Goal: Navigation & Orientation: Find specific page/section

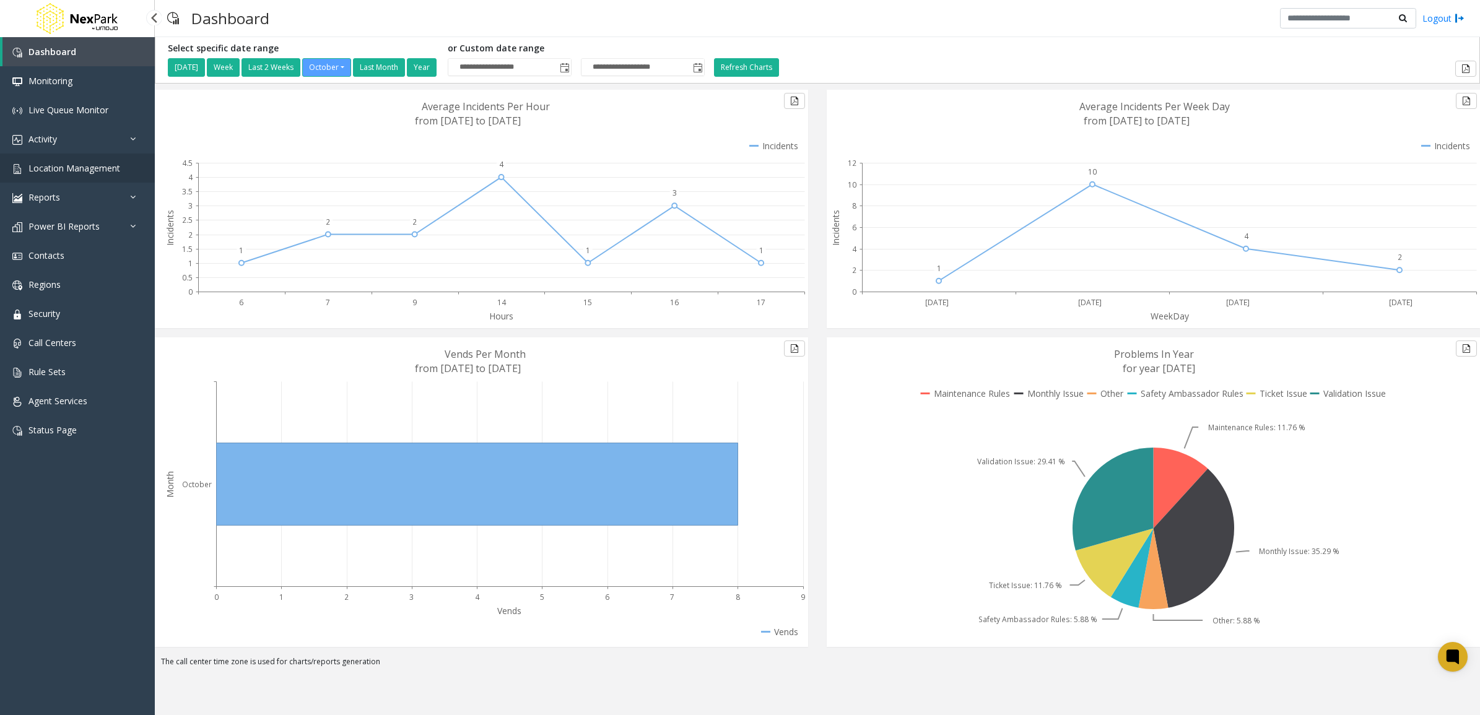
click at [104, 176] on link "Location Management" at bounding box center [77, 168] width 155 height 29
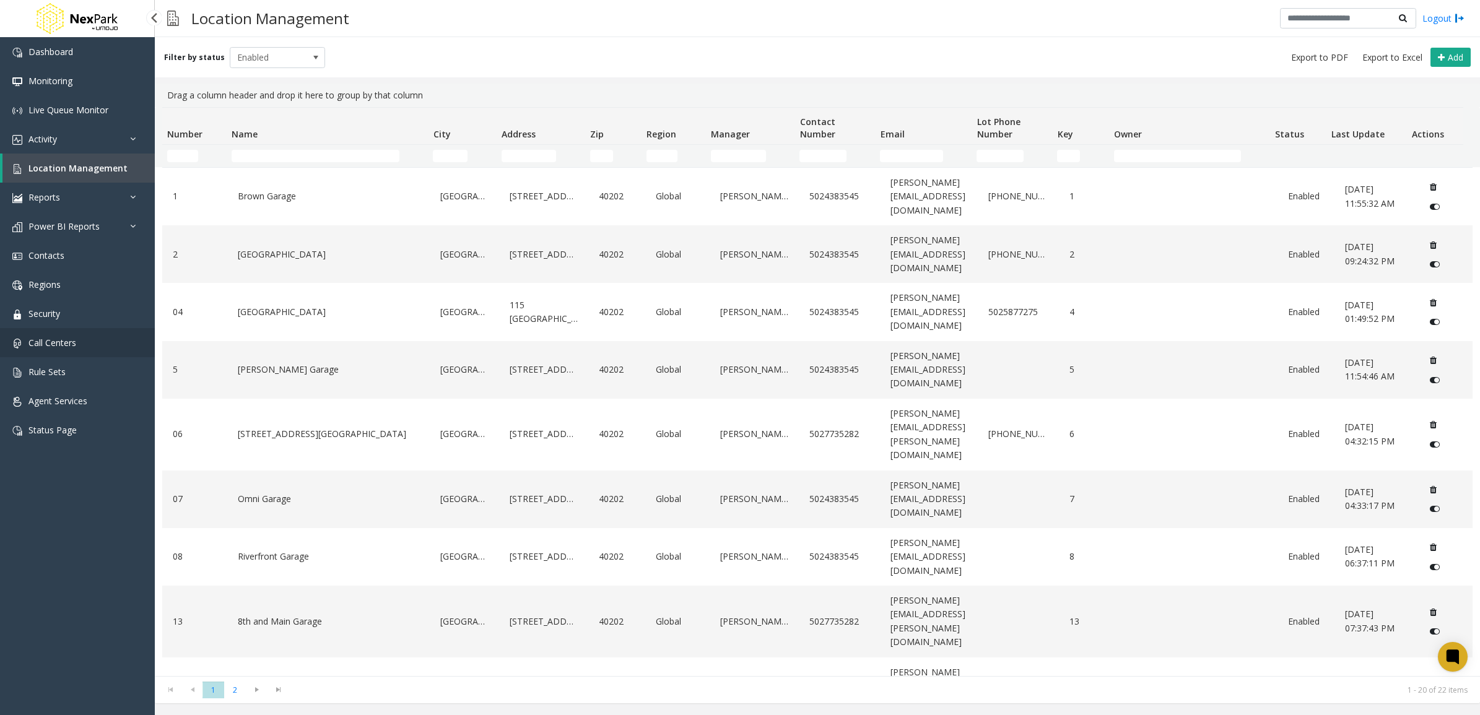
click at [63, 332] on link "Call Centers" at bounding box center [77, 342] width 155 height 29
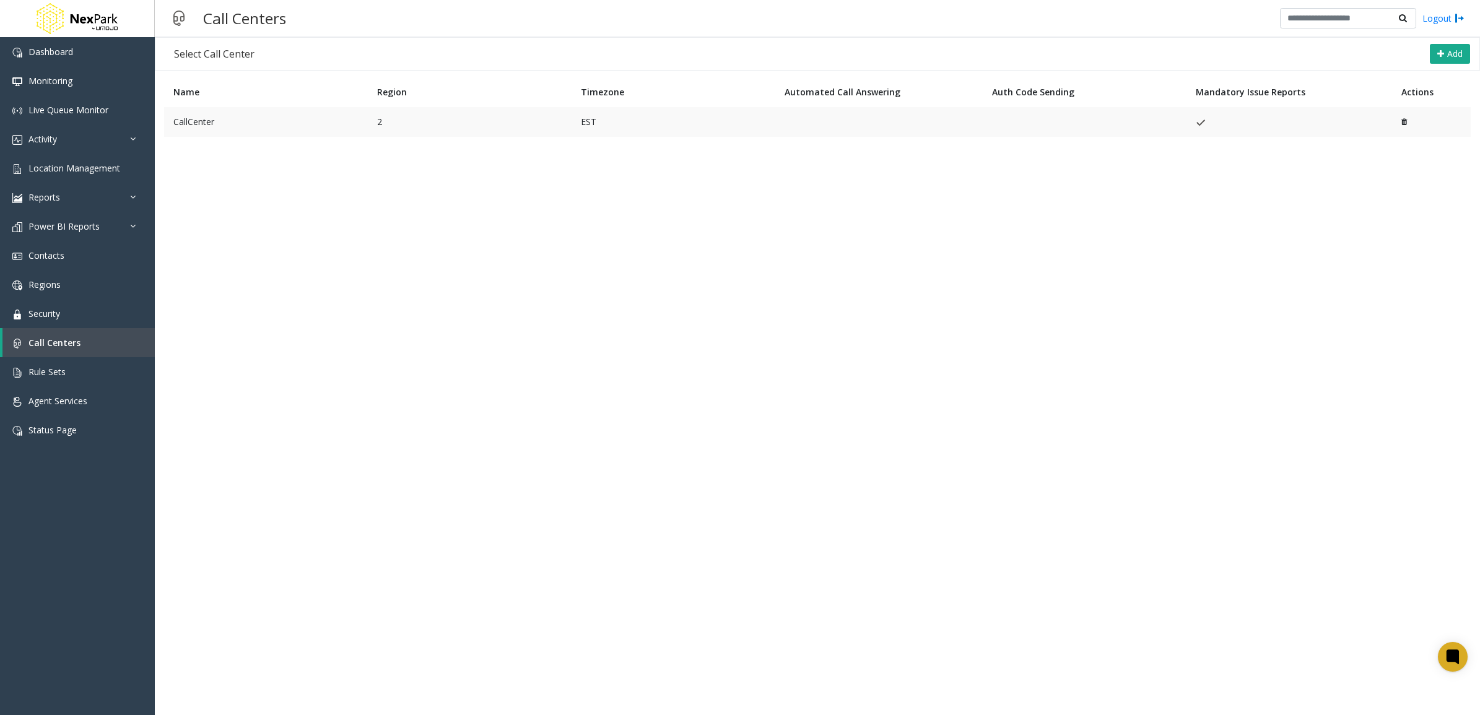
click at [274, 122] on td "CallCenter" at bounding box center [266, 122] width 204 height 30
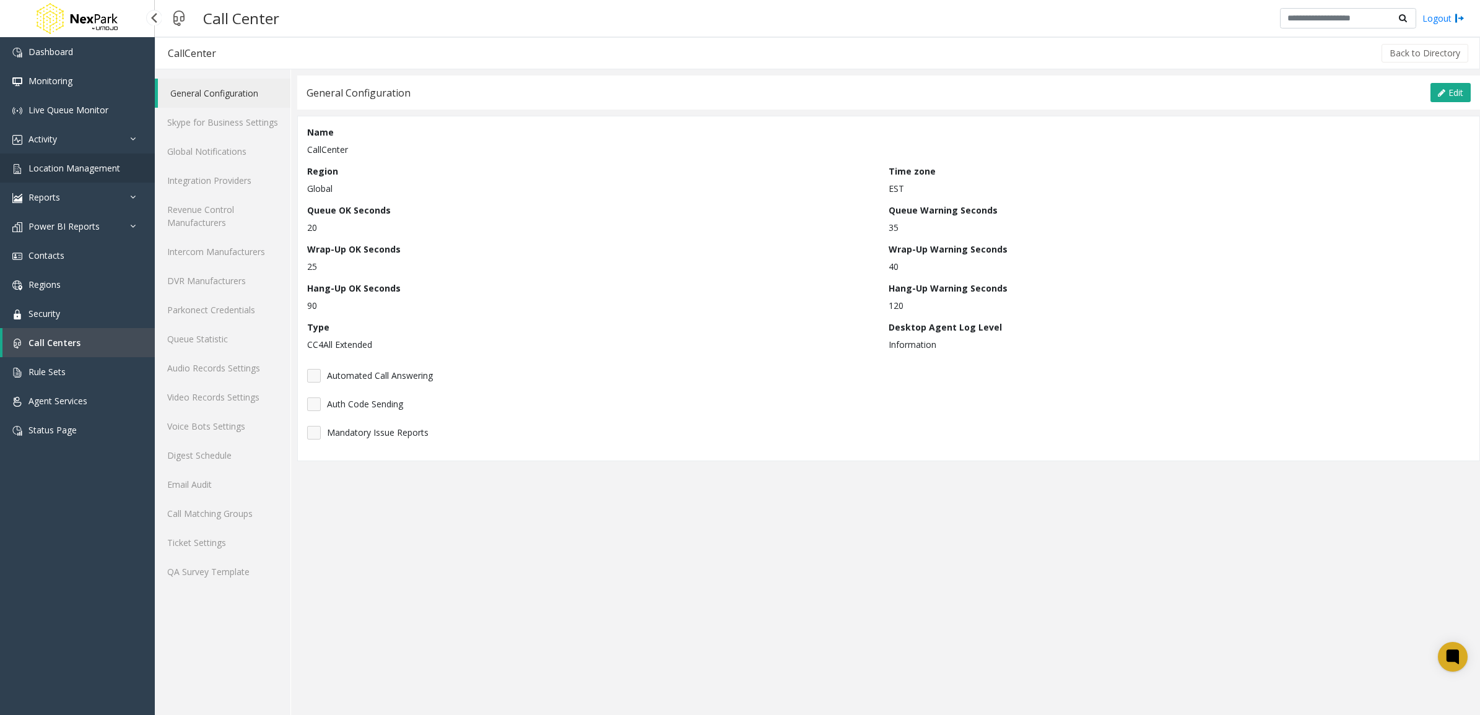
click at [99, 154] on link "Location Management" at bounding box center [77, 168] width 155 height 29
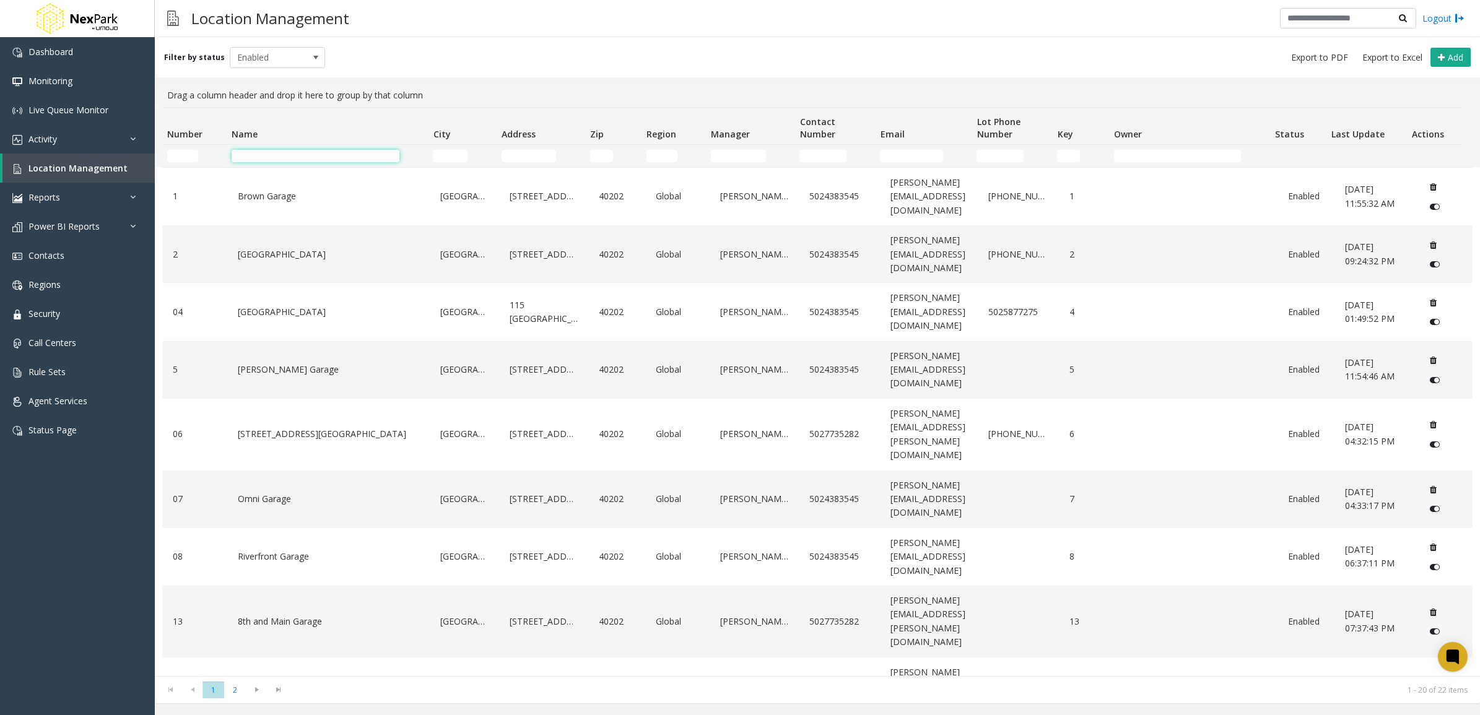
click at [294, 154] on input "Name Filter" at bounding box center [316, 156] width 168 height 12
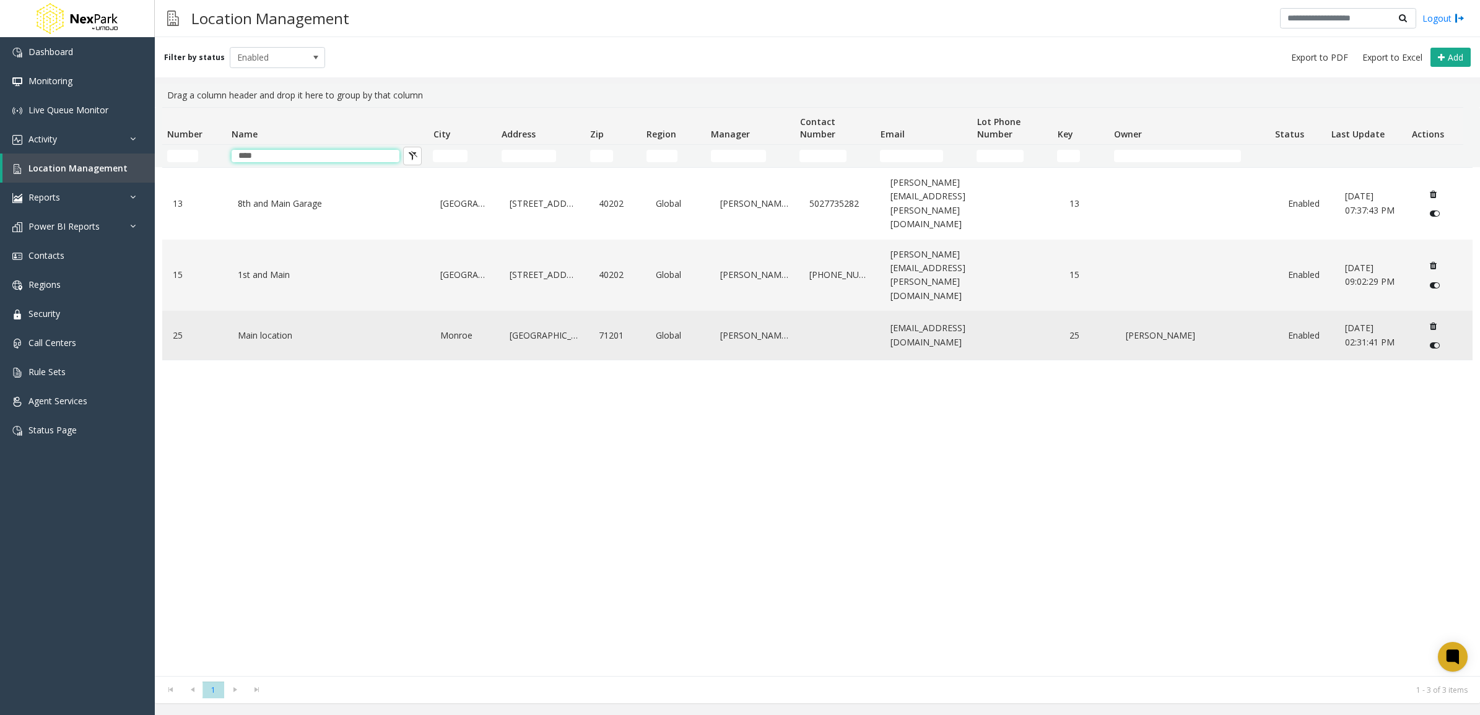
type input "****"
click at [228, 311] on td "Main location" at bounding box center [328, 335] width 203 height 49
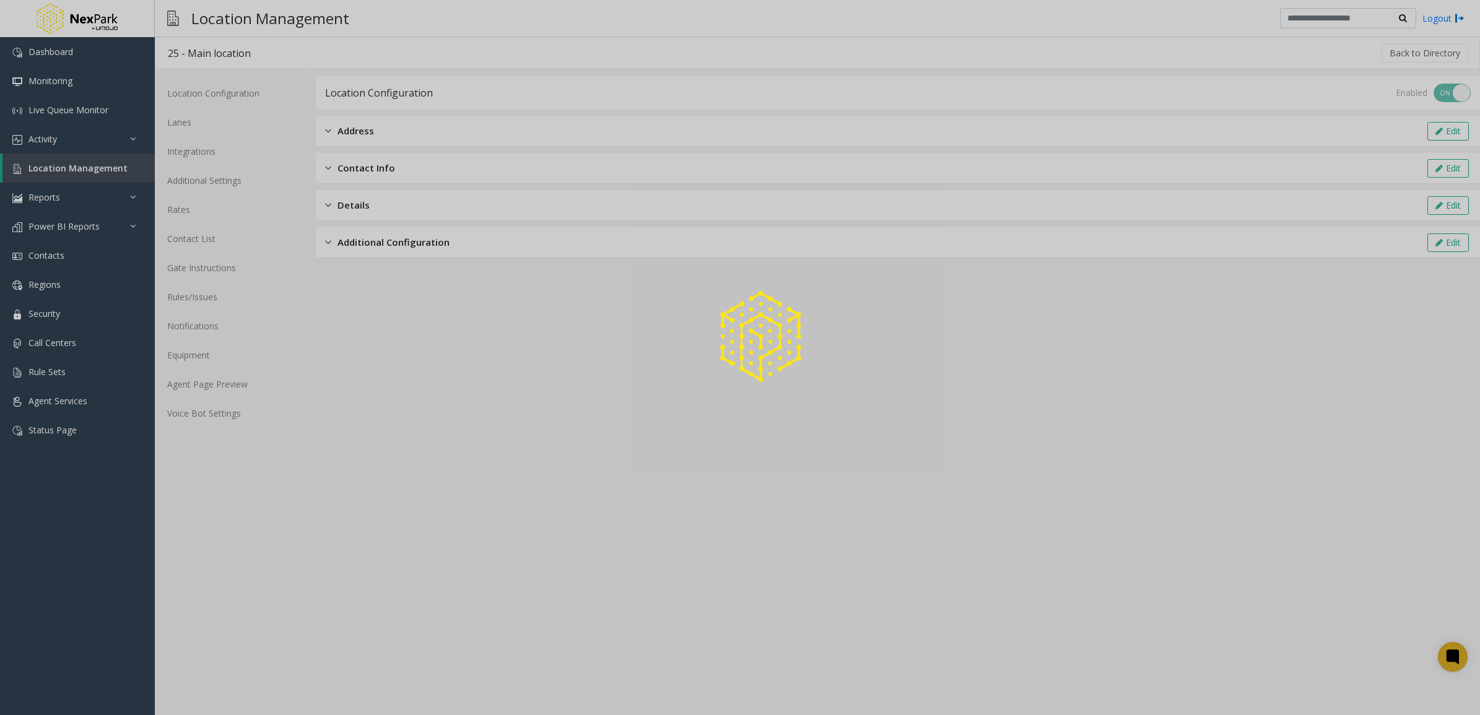
click at [215, 147] on div at bounding box center [740, 357] width 1480 height 715
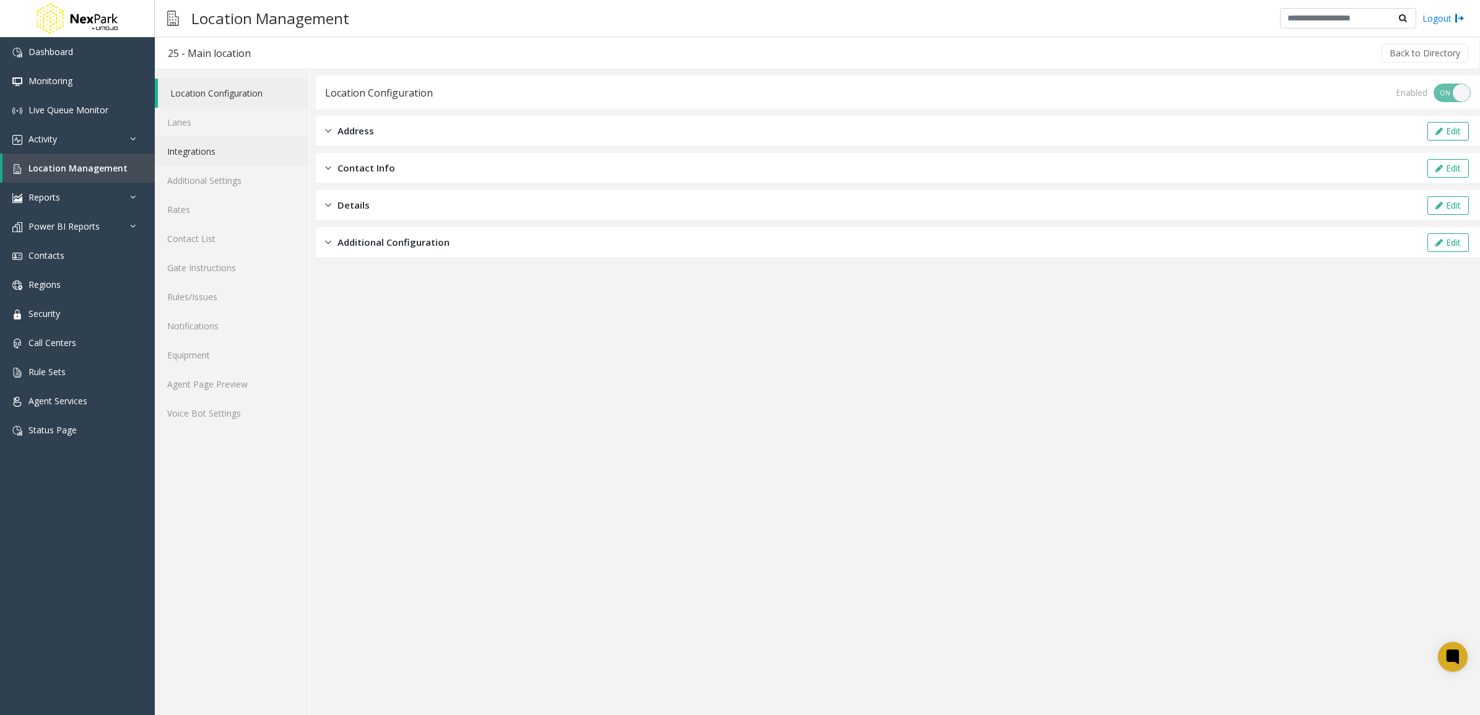
click at [219, 153] on link "Integrations" at bounding box center [232, 151] width 154 height 29
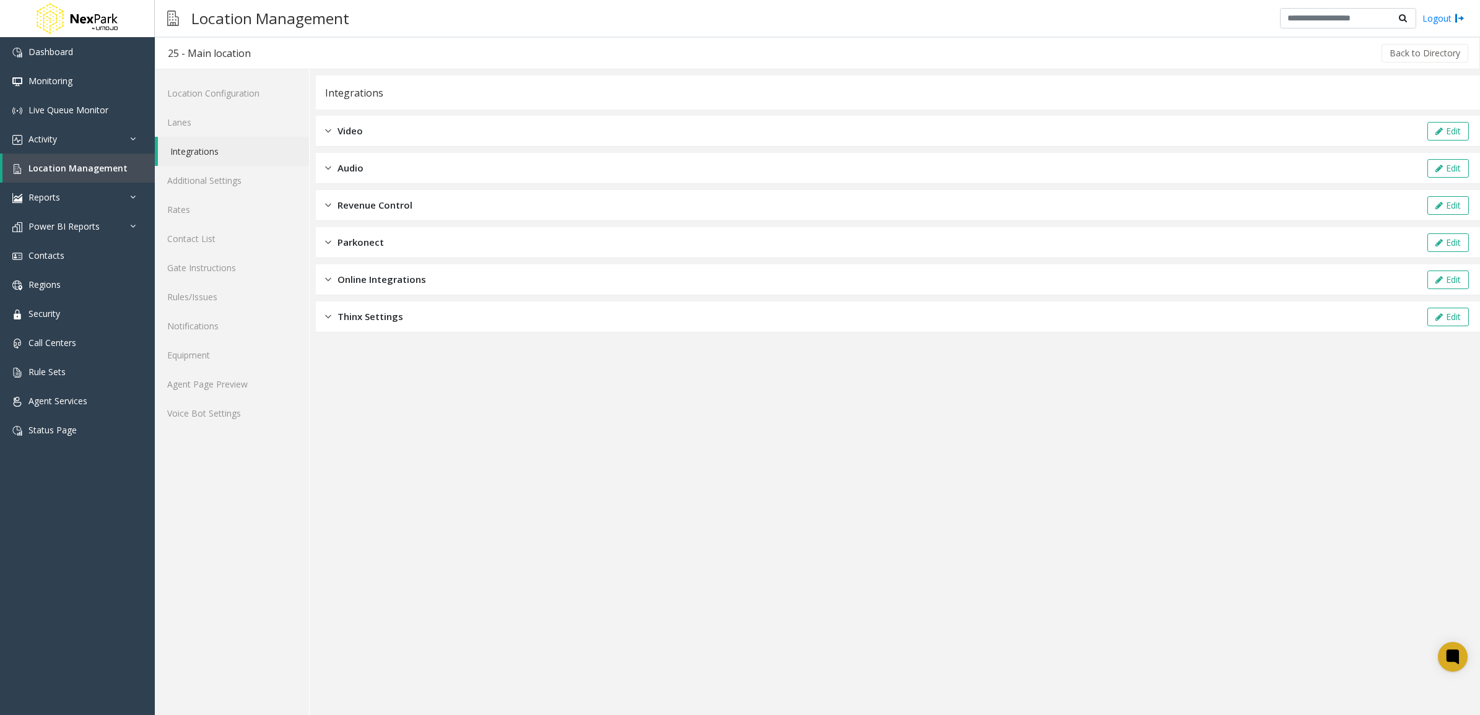
click at [404, 124] on div "Video Edit" at bounding box center [898, 131] width 1164 height 31
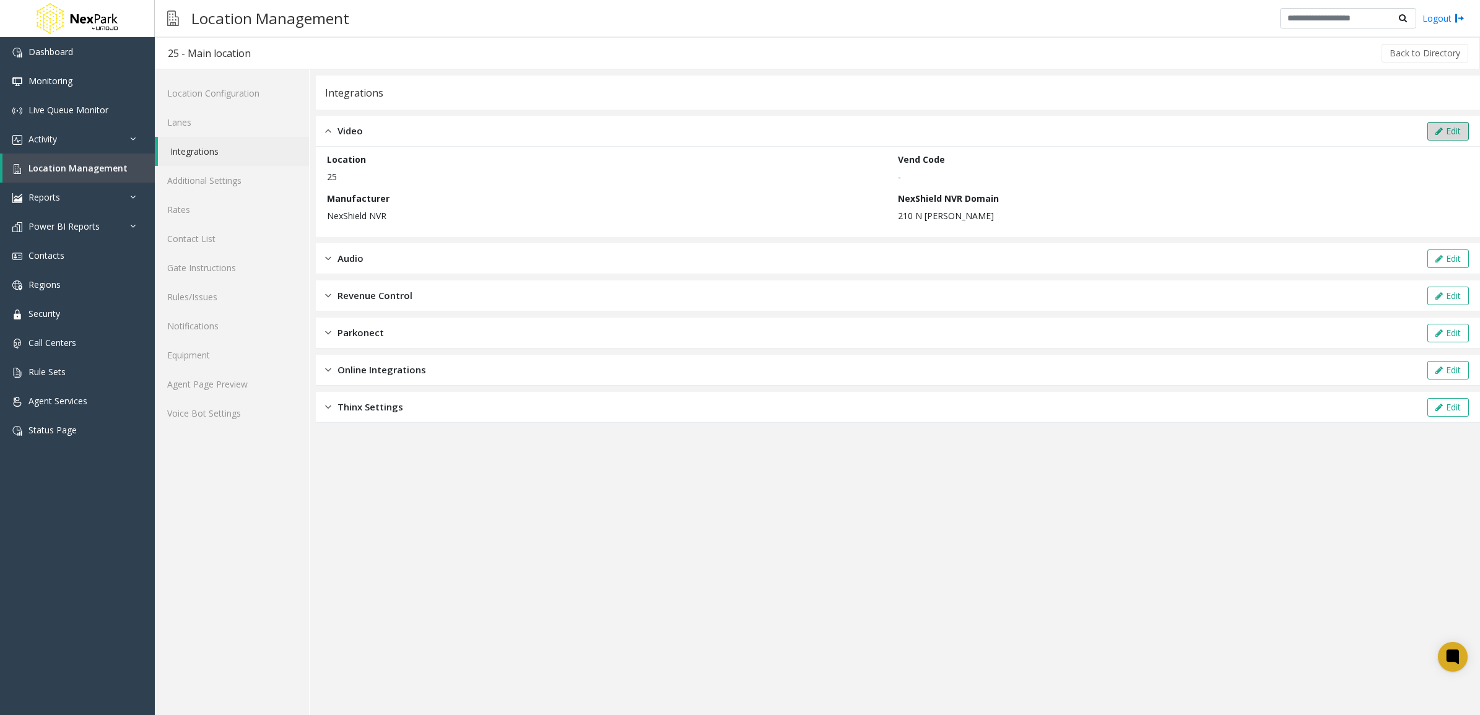
click at [1445, 137] on button "Edit" at bounding box center [1447, 131] width 41 height 19
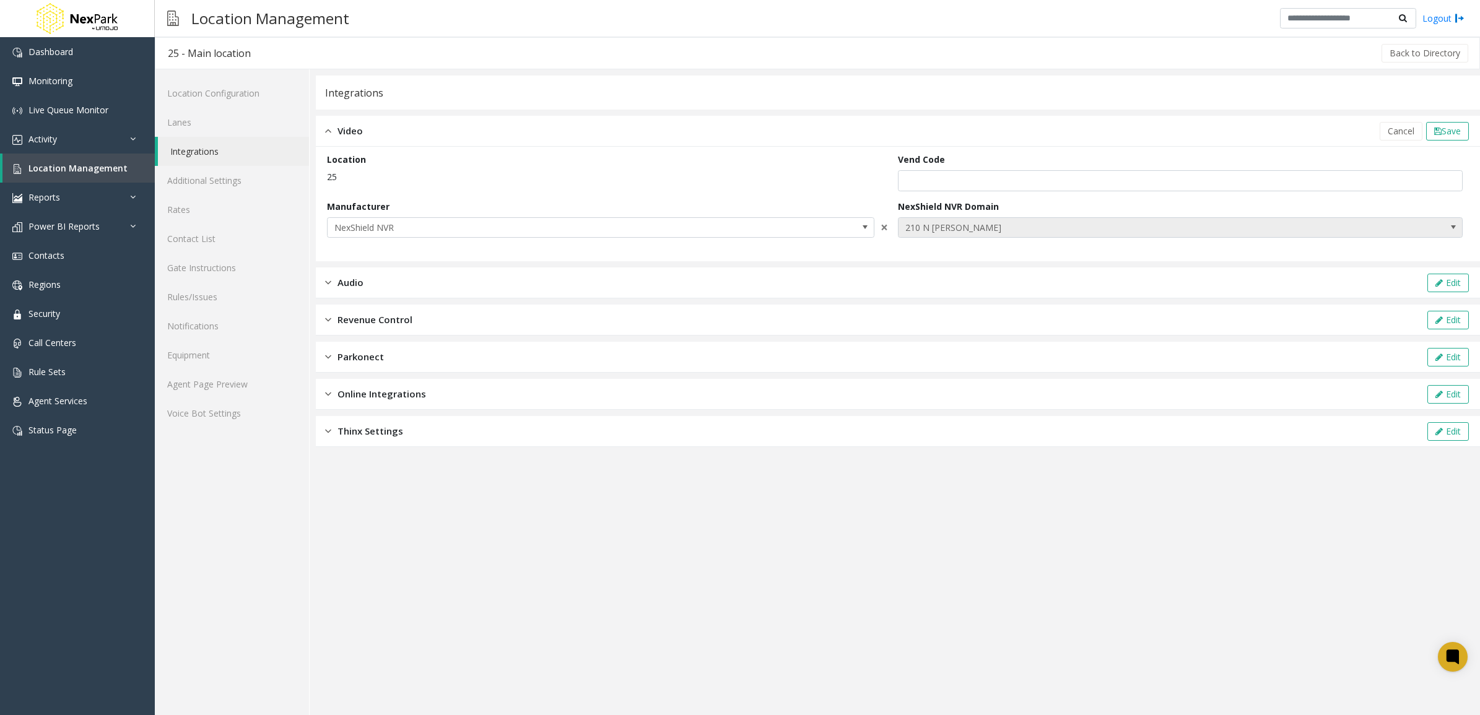
click at [1056, 225] on span "210 N [PERSON_NAME]" at bounding box center [1124, 228] width 451 height 20
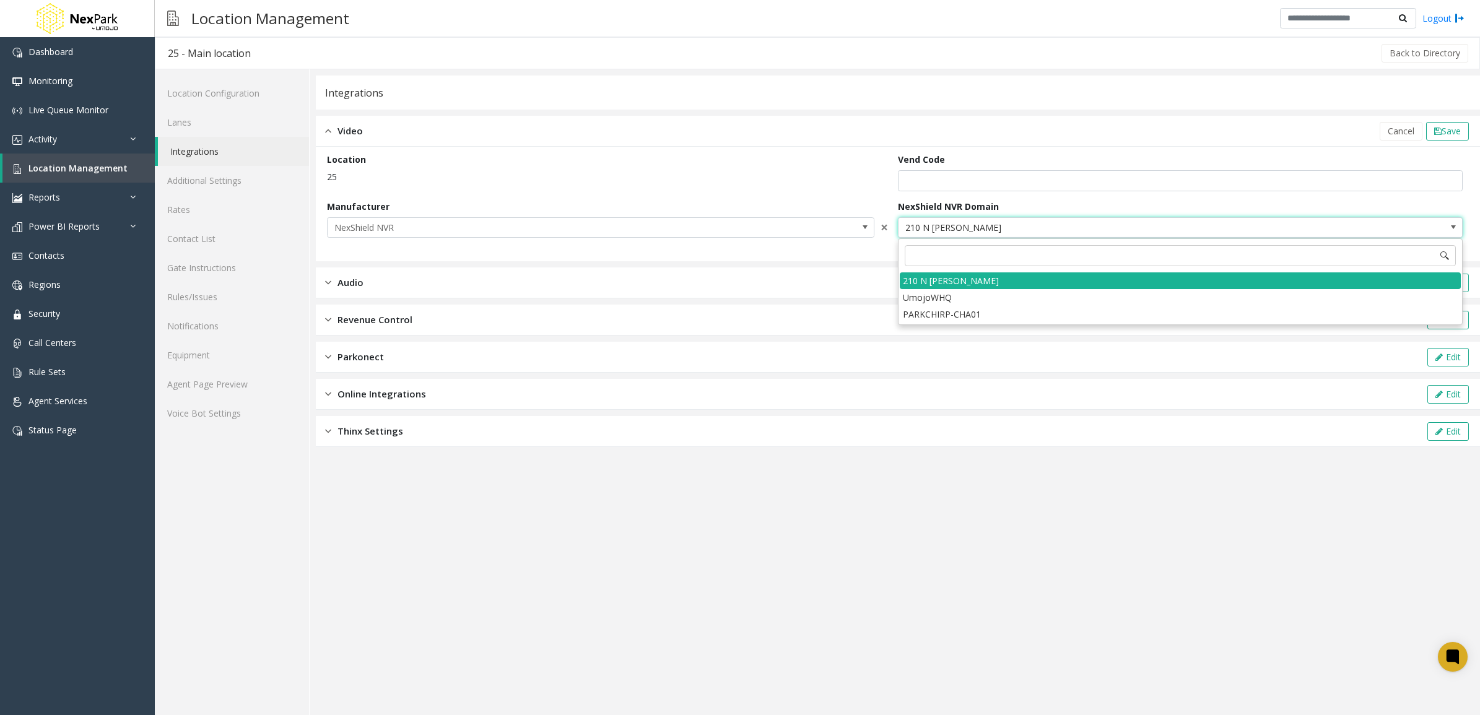
click at [1056, 225] on span "210 N [PERSON_NAME]" at bounding box center [1124, 228] width 451 height 20
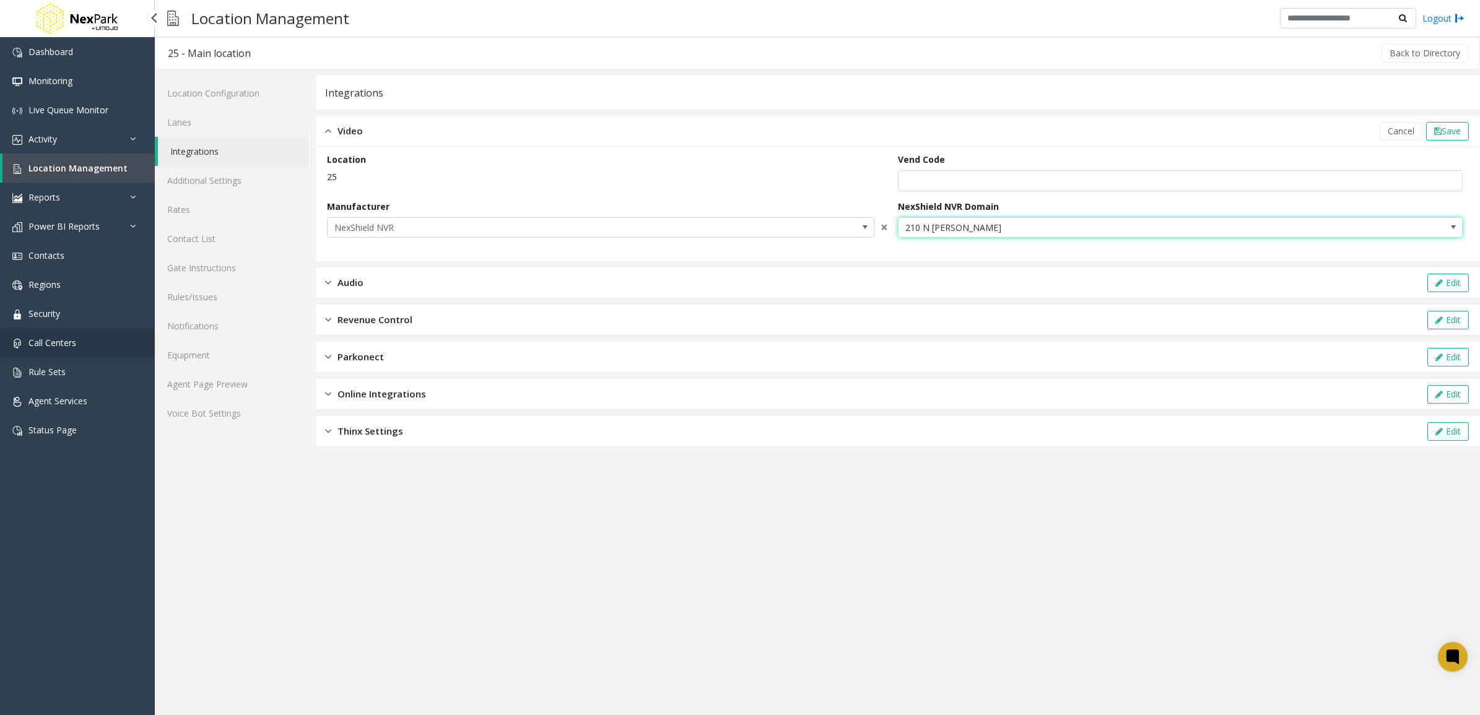
click at [66, 345] on span "Call Centers" at bounding box center [52, 343] width 48 height 12
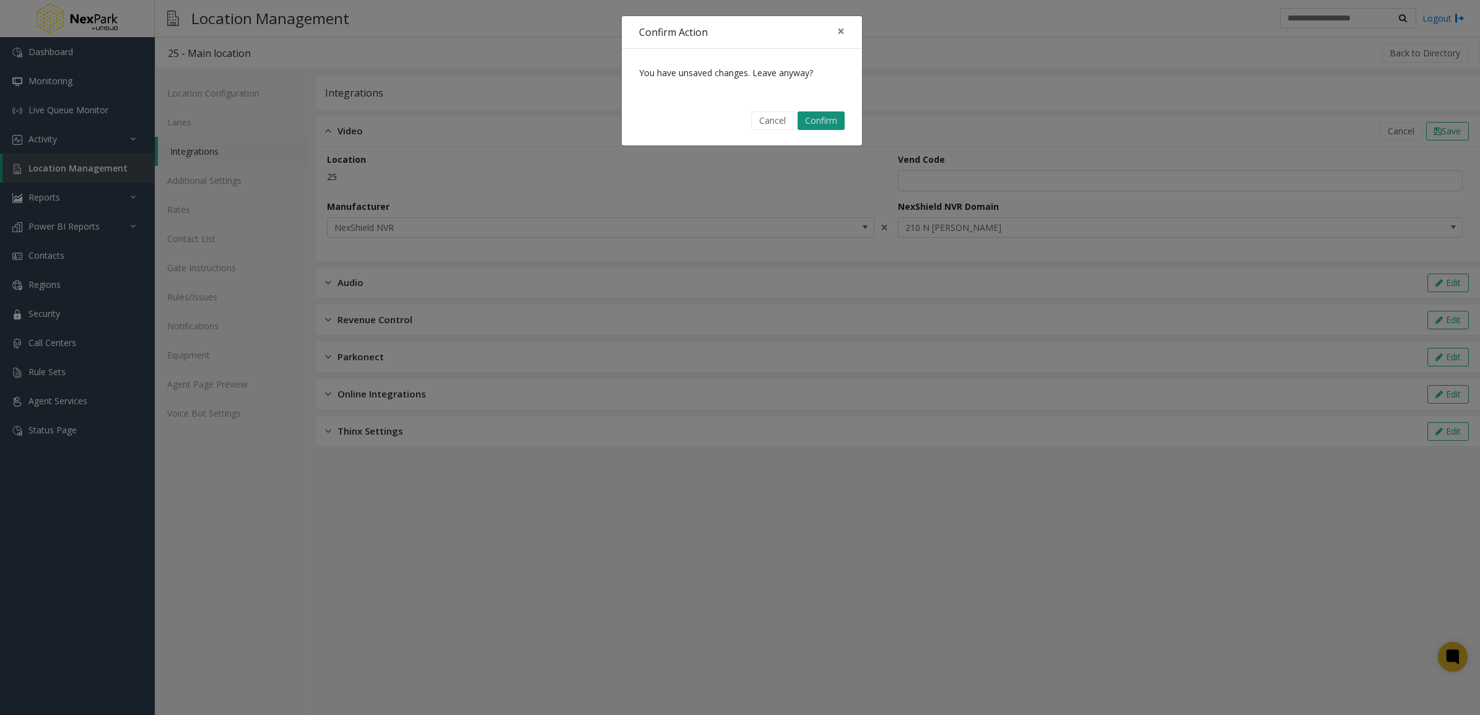
click at [814, 118] on button "Confirm" at bounding box center [821, 120] width 47 height 19
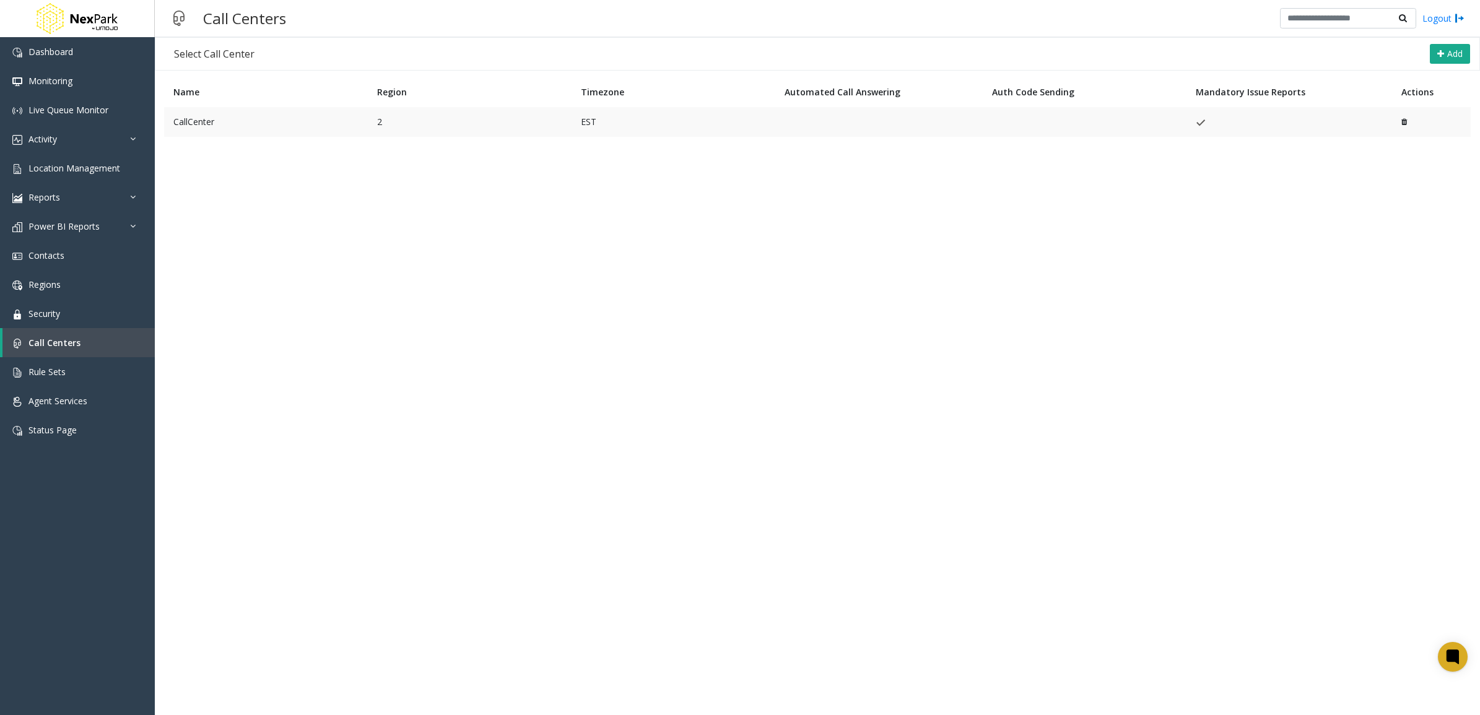
click at [387, 129] on td "2" at bounding box center [470, 122] width 204 height 30
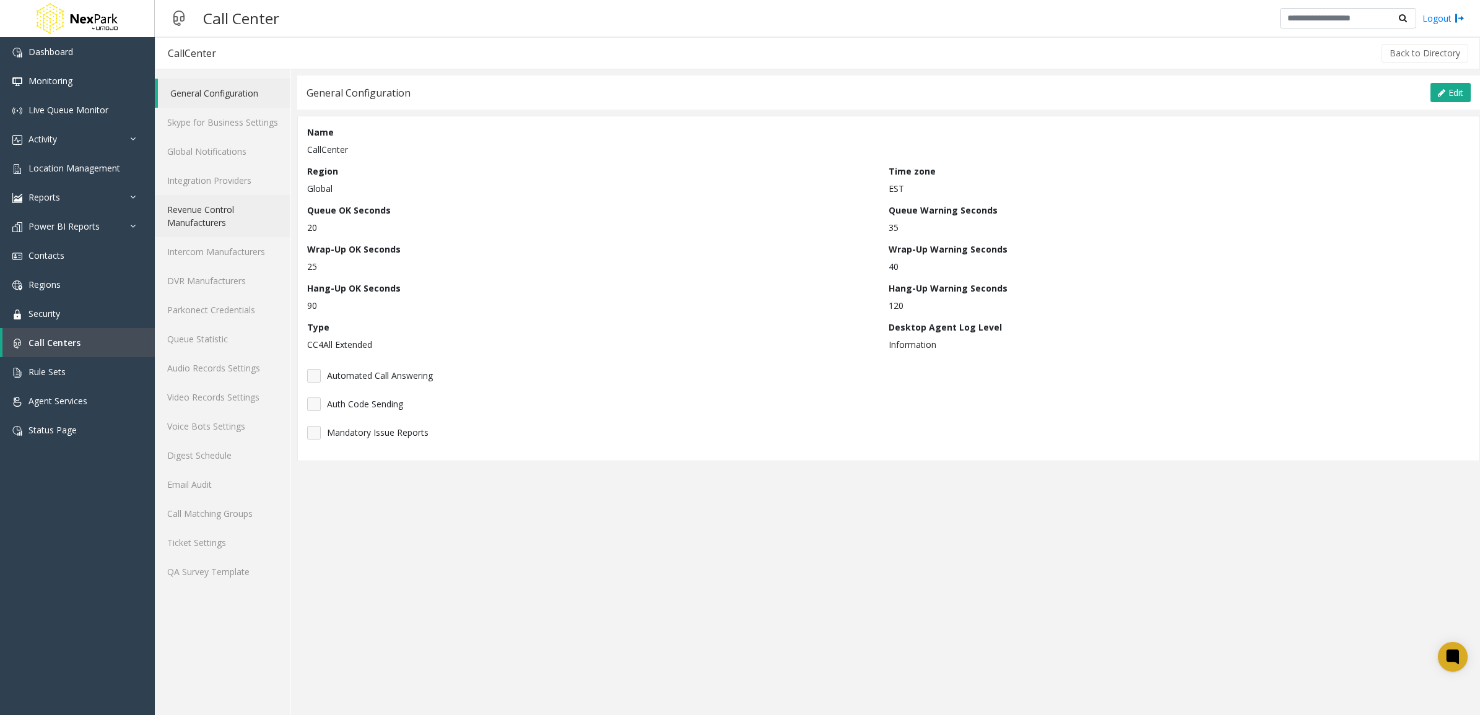
click at [250, 222] on link "Revenue Control Manufacturers" at bounding box center [223, 216] width 136 height 42
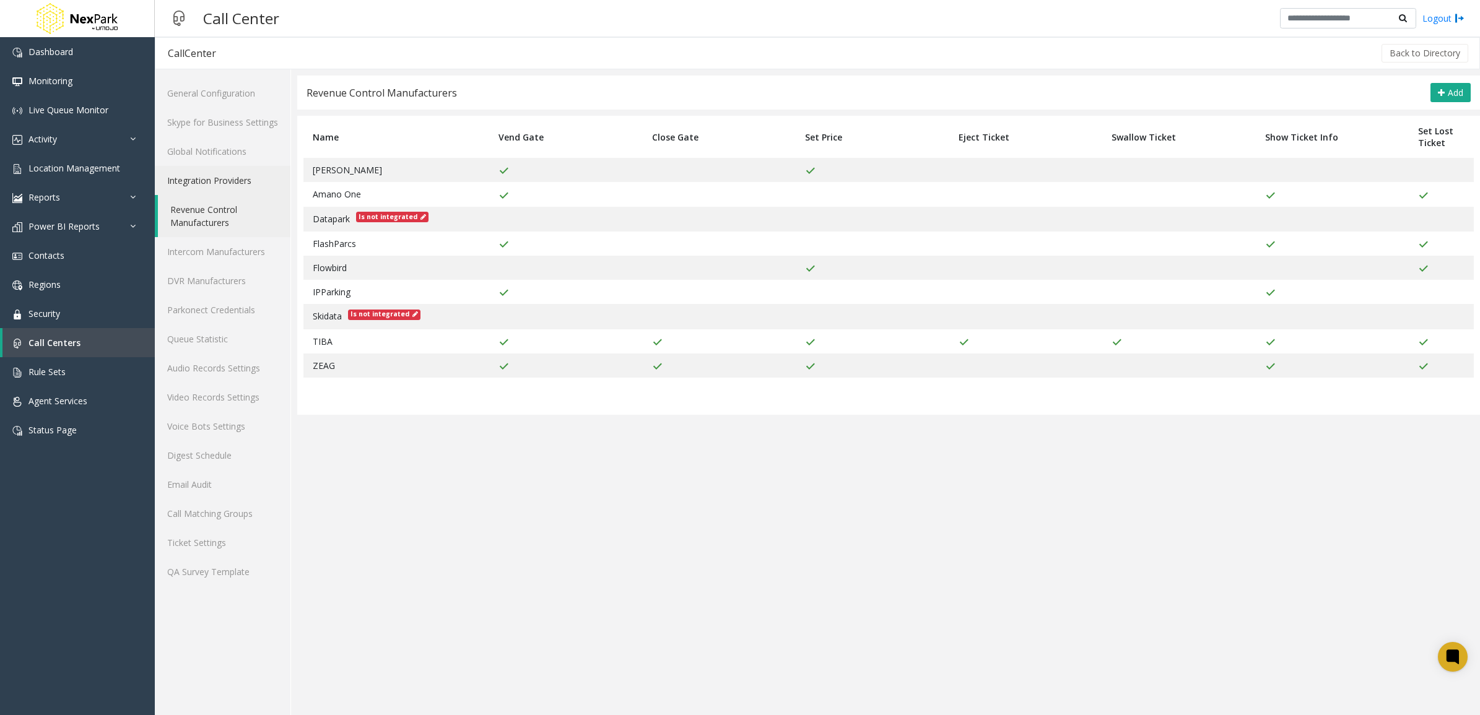
click at [249, 183] on link "Integration Providers" at bounding box center [223, 180] width 136 height 29
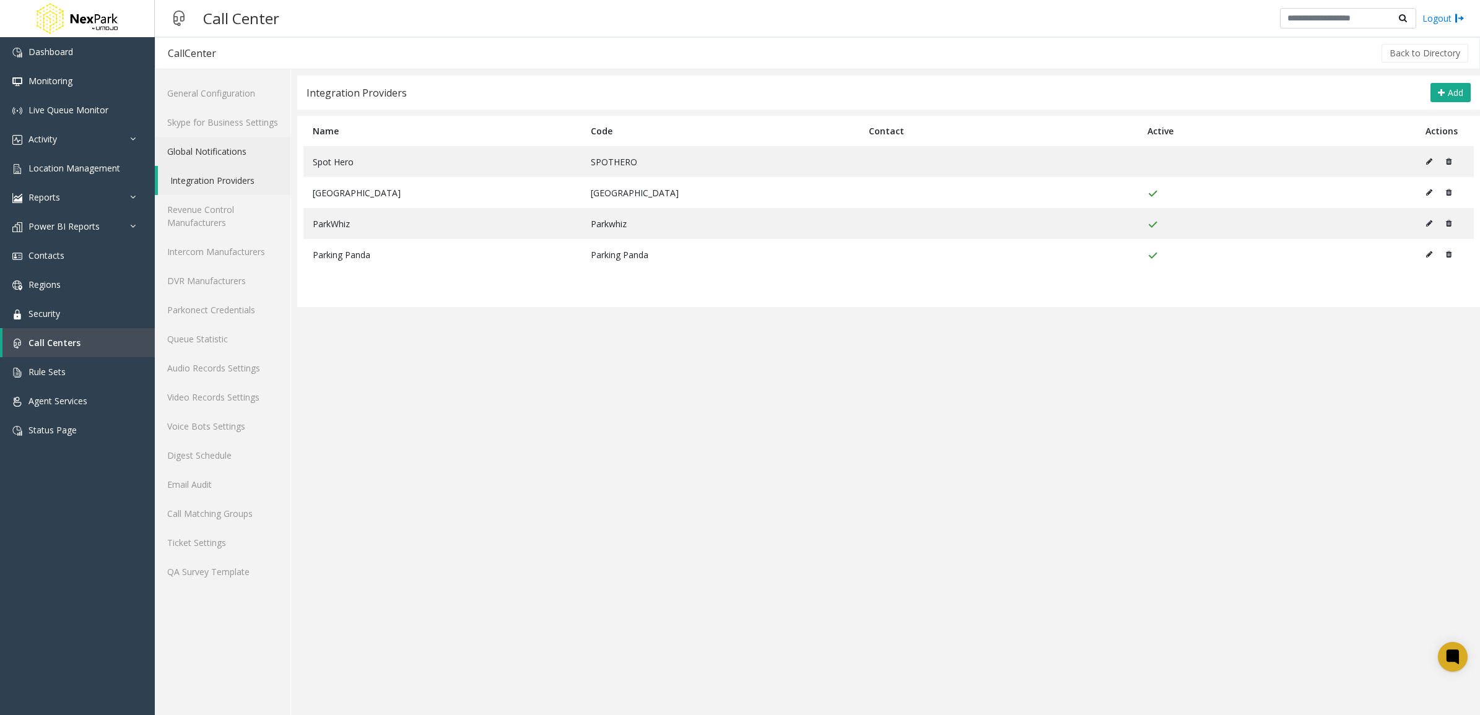
click at [248, 155] on link "Global Notifications" at bounding box center [223, 151] width 136 height 29
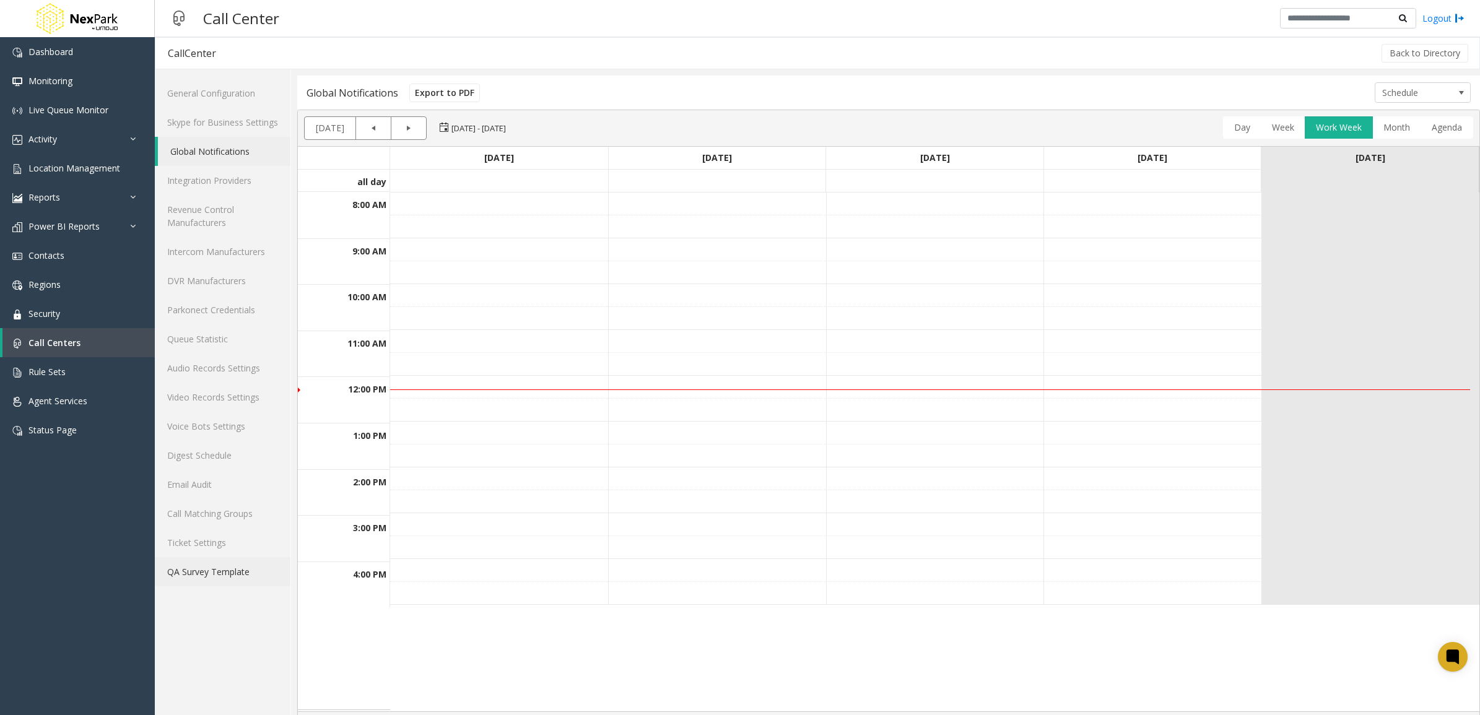
click at [253, 562] on link "QA Survey Template" at bounding box center [223, 571] width 136 height 29
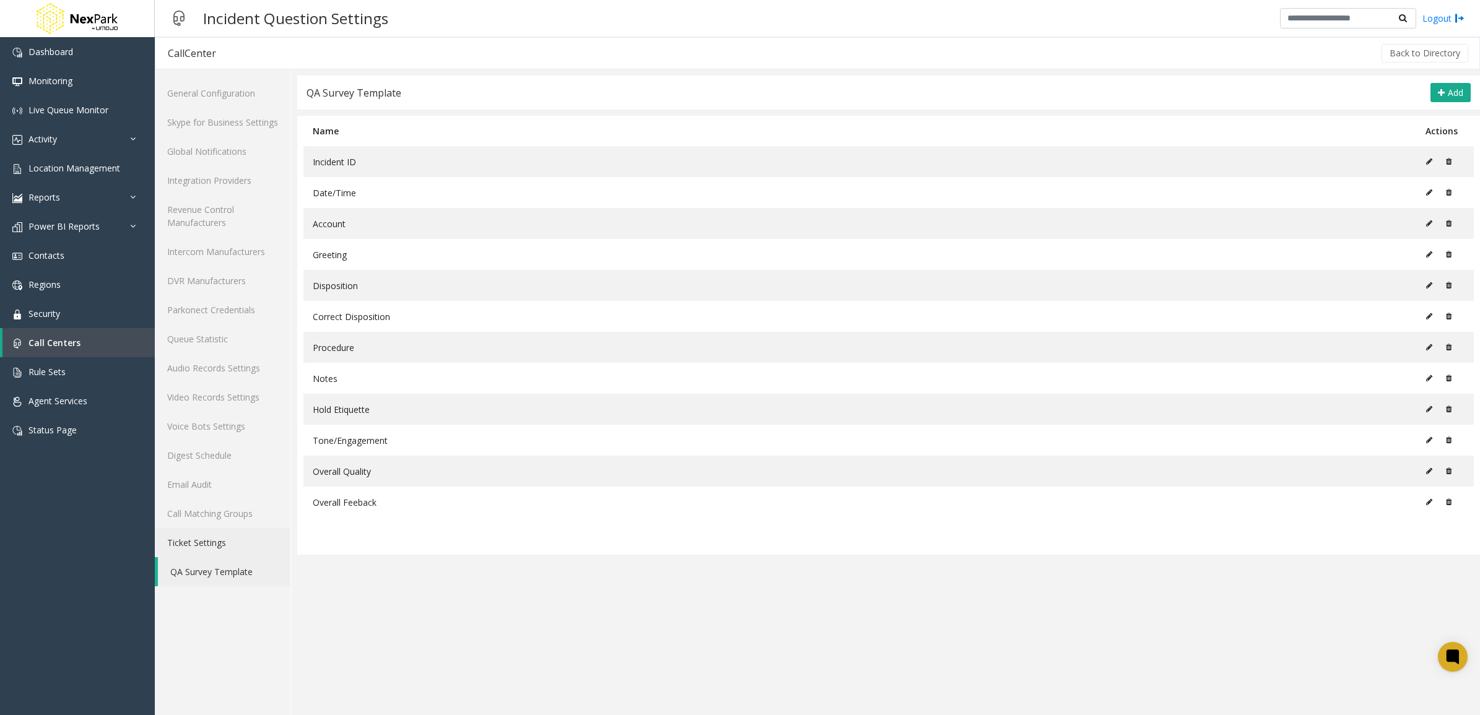
click at [239, 543] on link "Ticket Settings" at bounding box center [223, 542] width 136 height 29
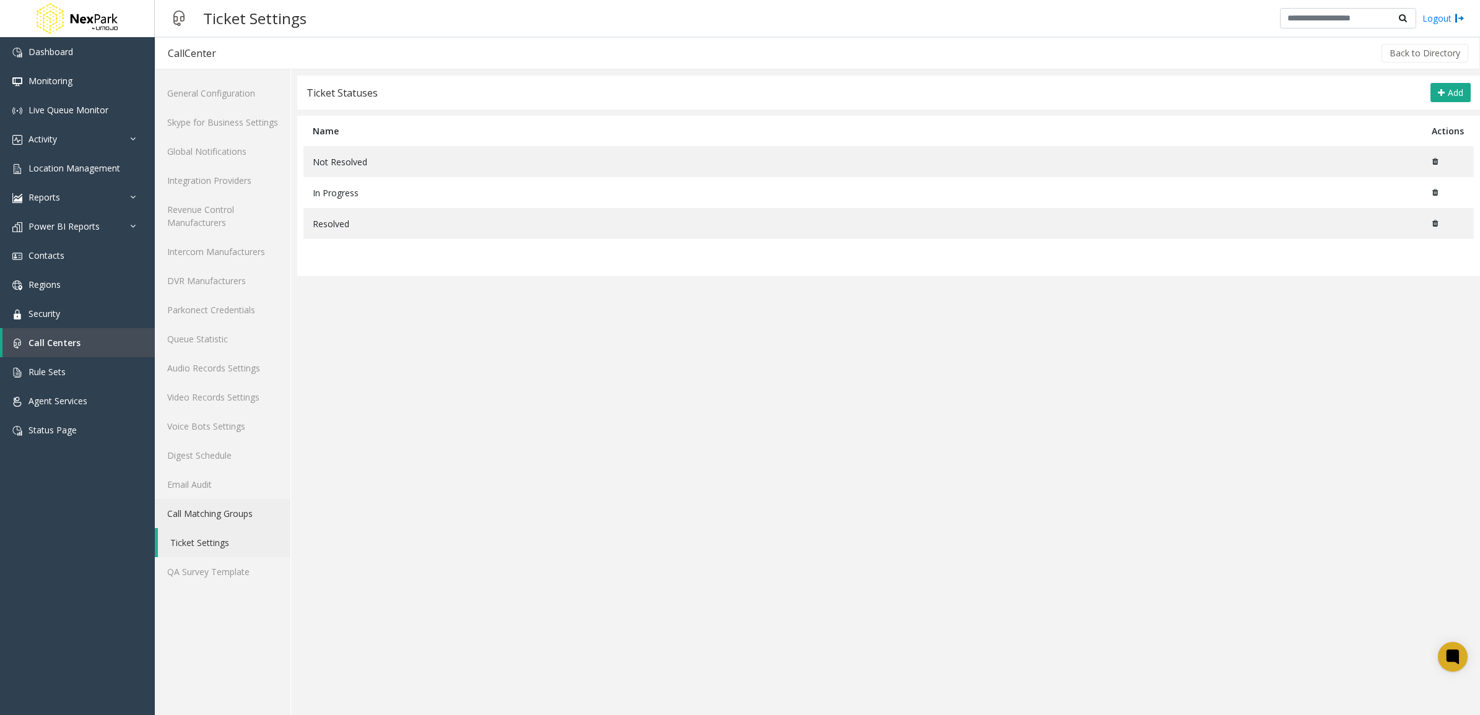
click at [232, 503] on link "Call Matching Groups" at bounding box center [223, 513] width 136 height 29
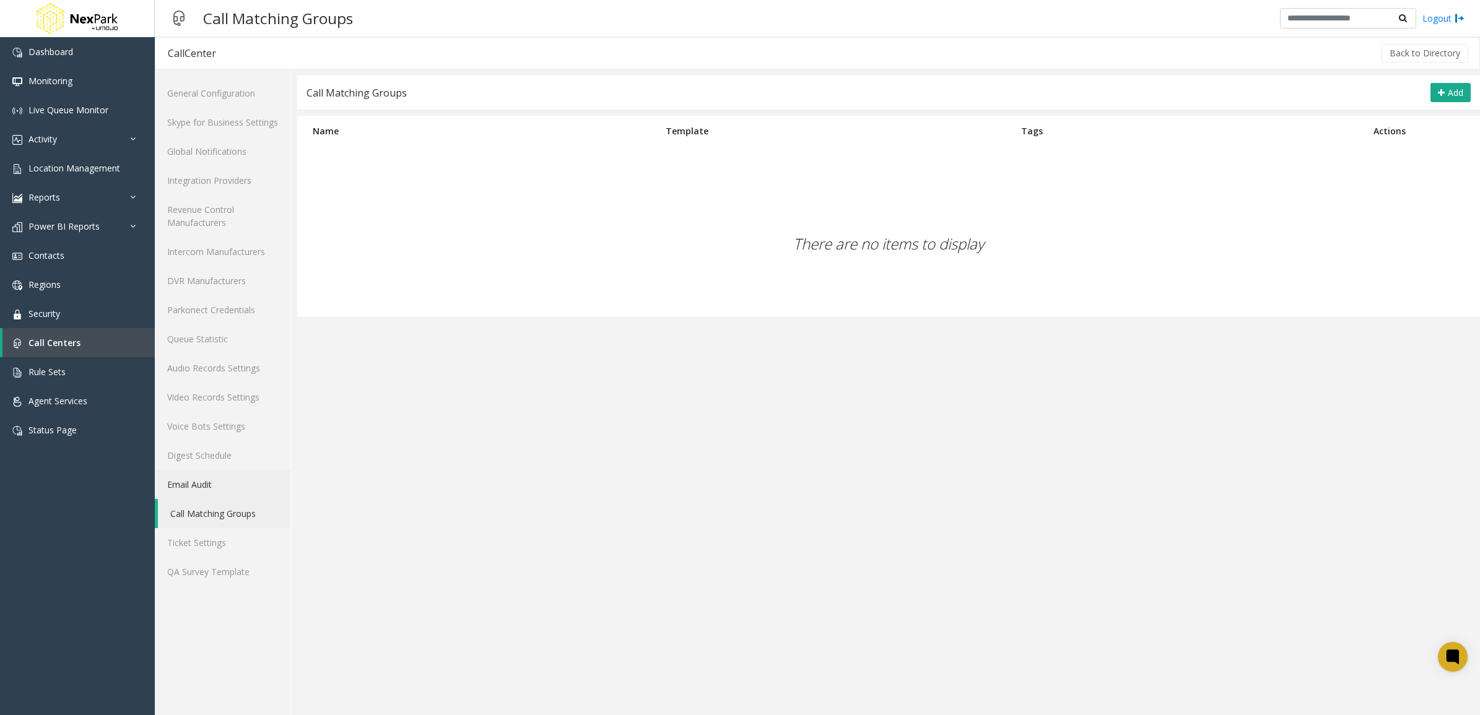
click at [204, 474] on link "Email Audit" at bounding box center [223, 484] width 136 height 29
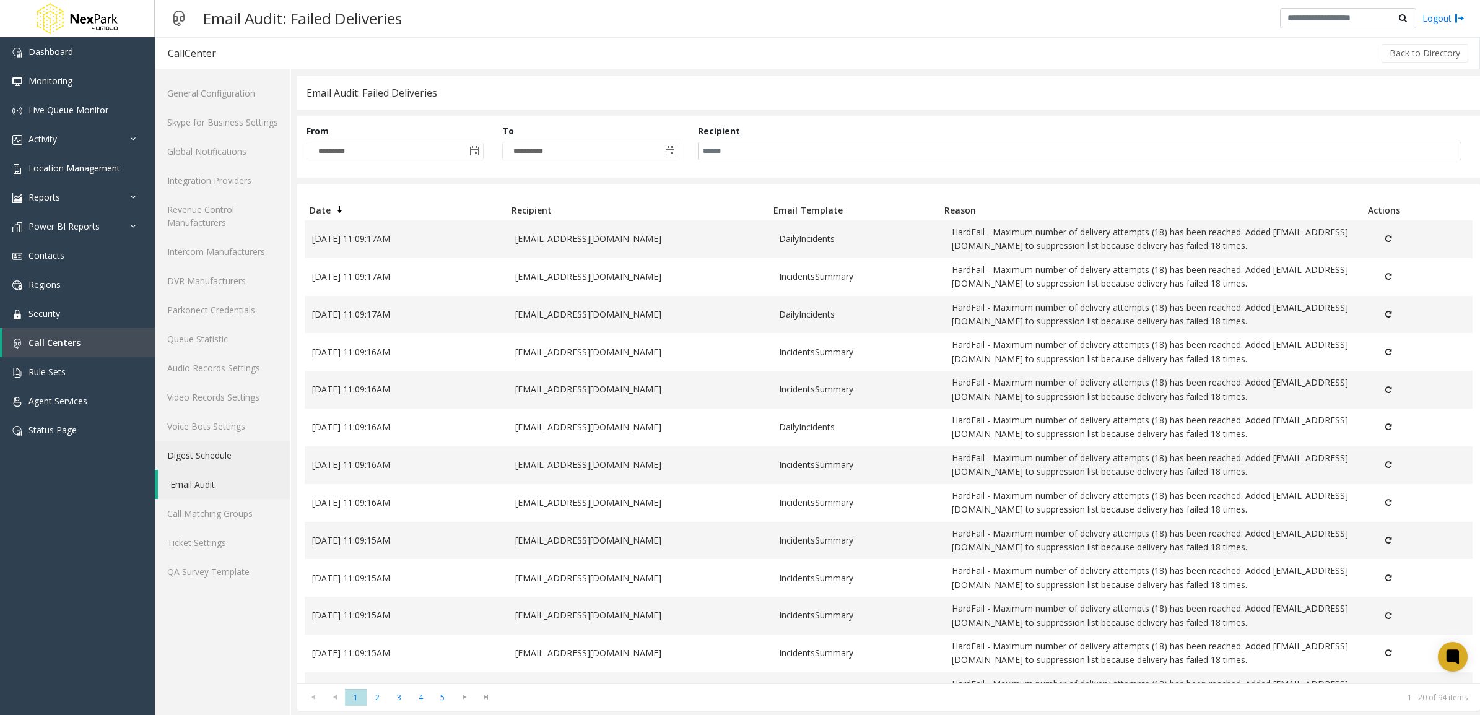
click at [211, 453] on link "Digest Schedule" at bounding box center [223, 455] width 136 height 29
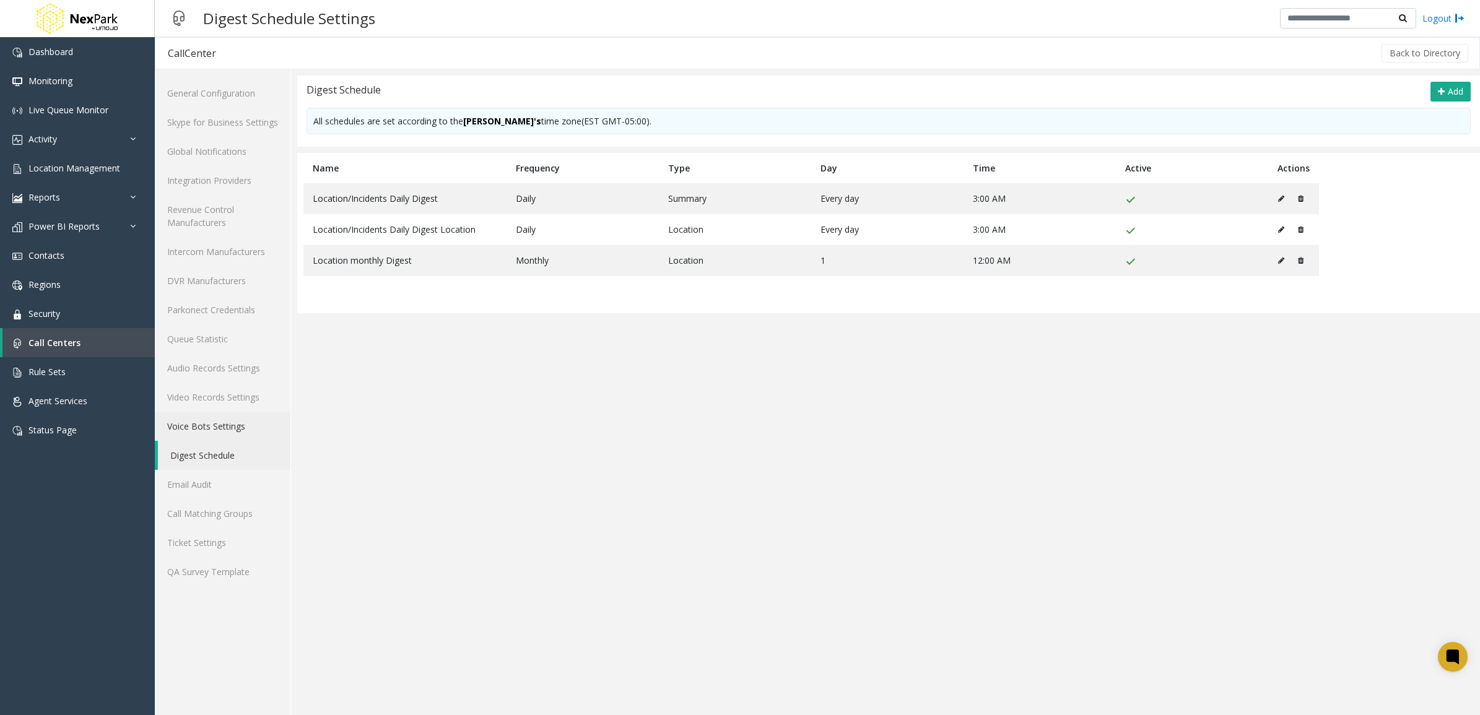
click at [217, 428] on link "Voice Bots Settings" at bounding box center [223, 426] width 136 height 29
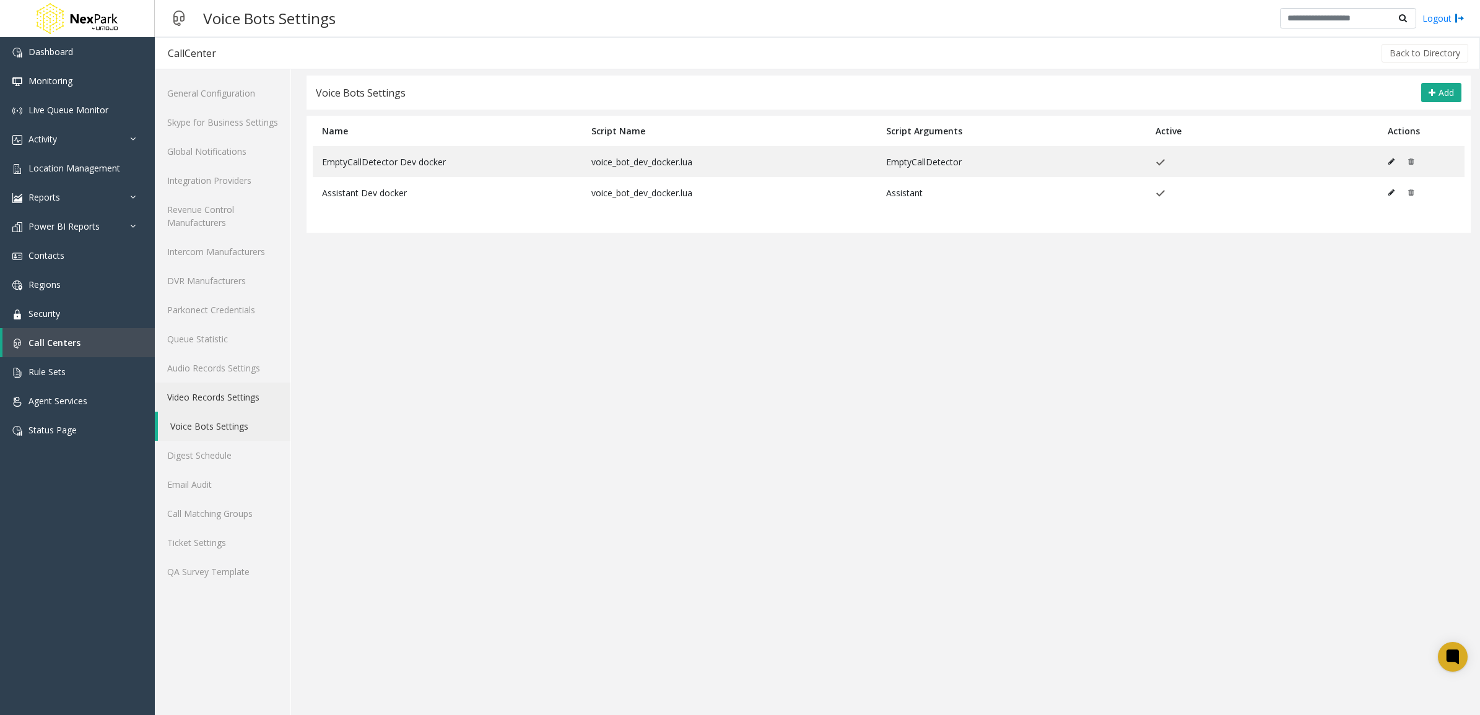
click at [224, 401] on link "Video Records Settings" at bounding box center [223, 397] width 136 height 29
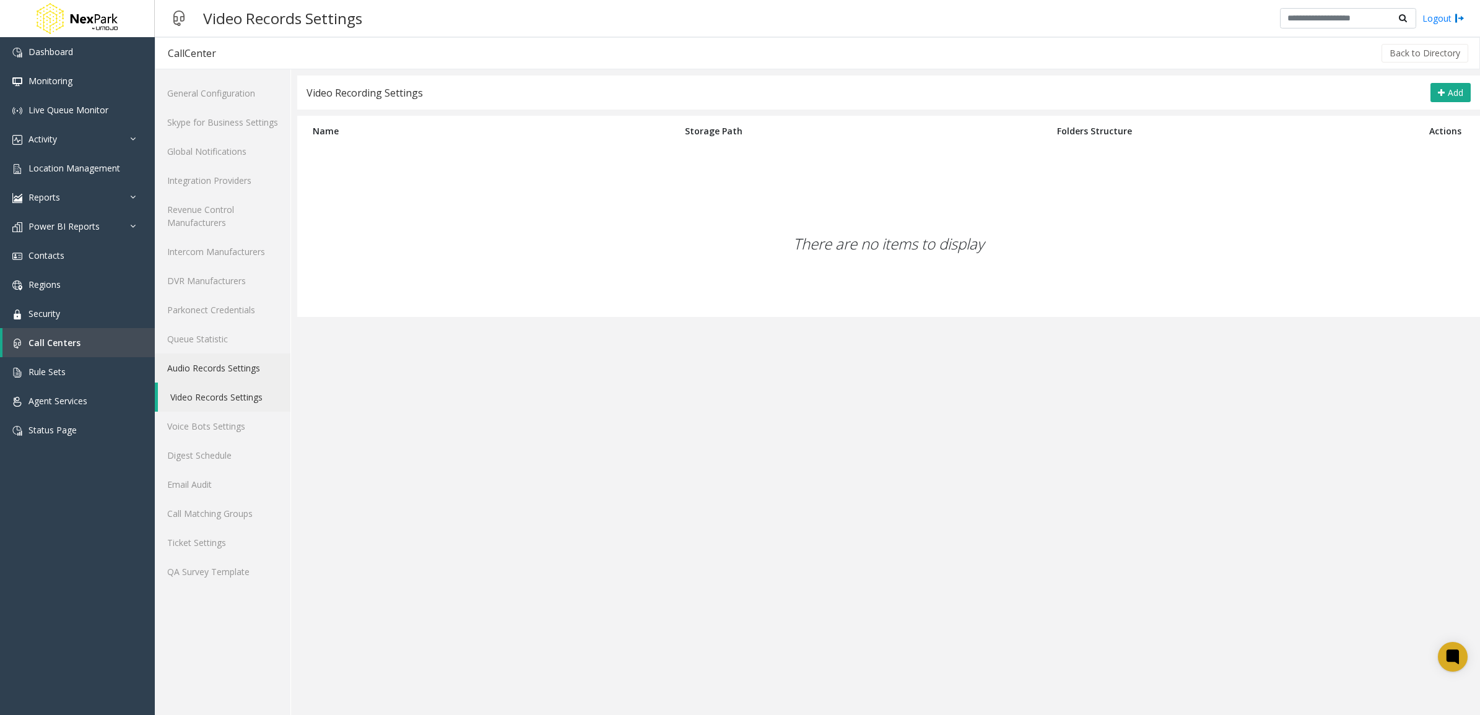
click at [222, 364] on link "Audio Records Settings" at bounding box center [223, 368] width 136 height 29
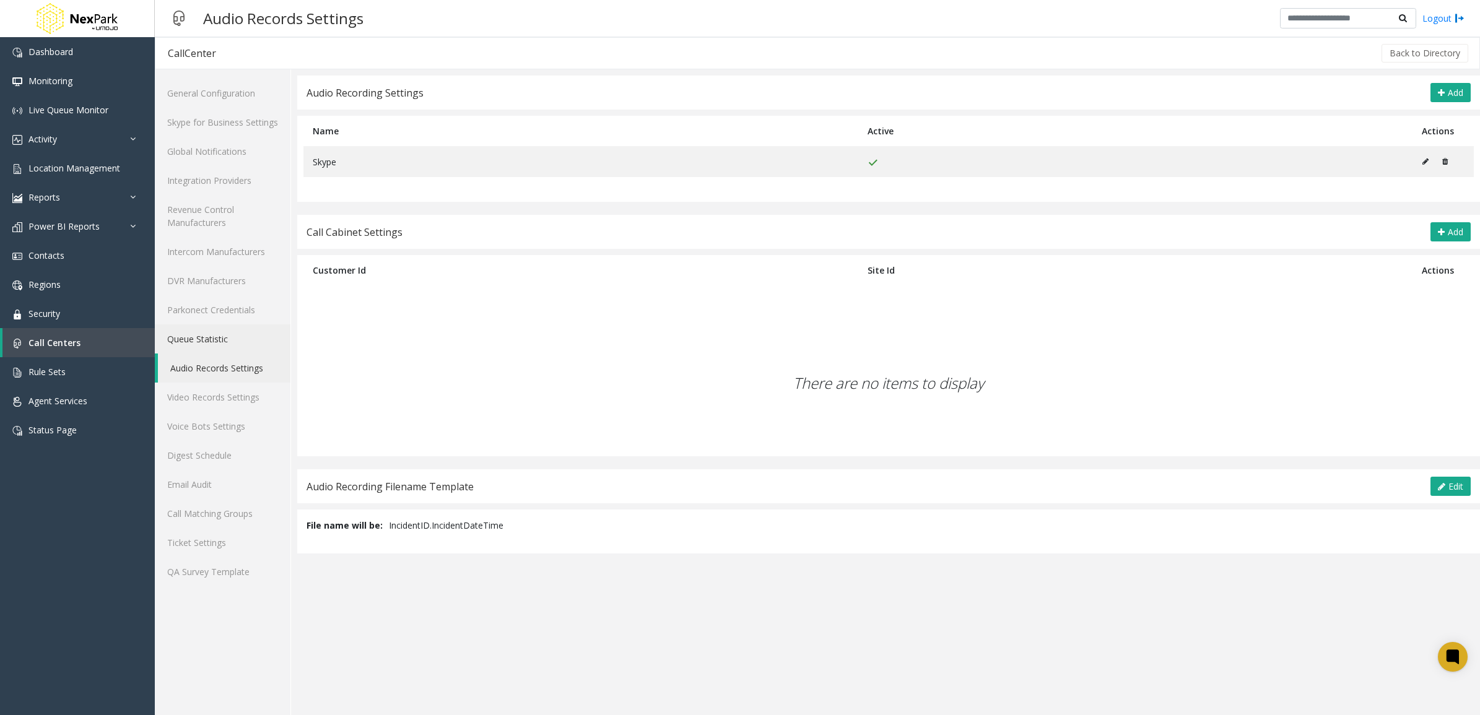
click at [217, 347] on link "Queue Statistic" at bounding box center [223, 338] width 136 height 29
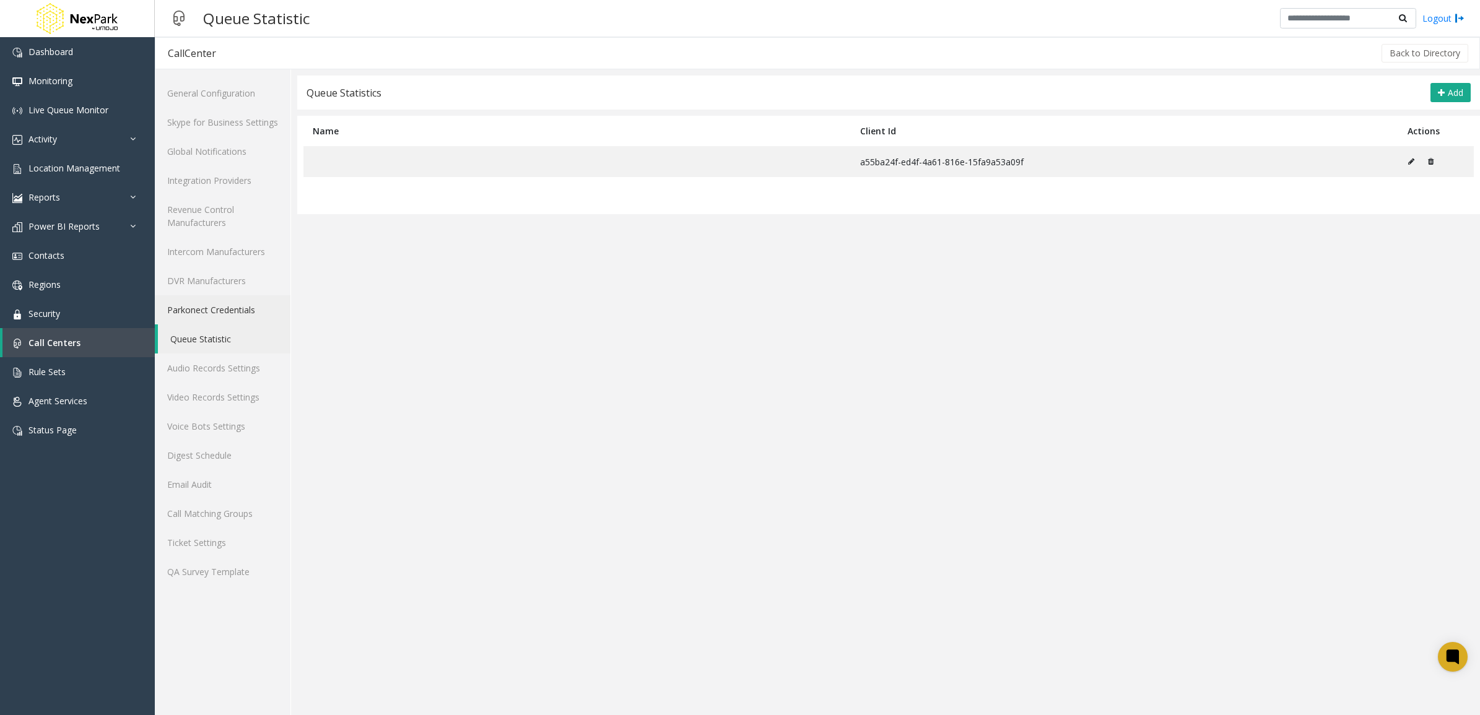
click at [223, 310] on link "Parkonect Credentials" at bounding box center [223, 309] width 136 height 29
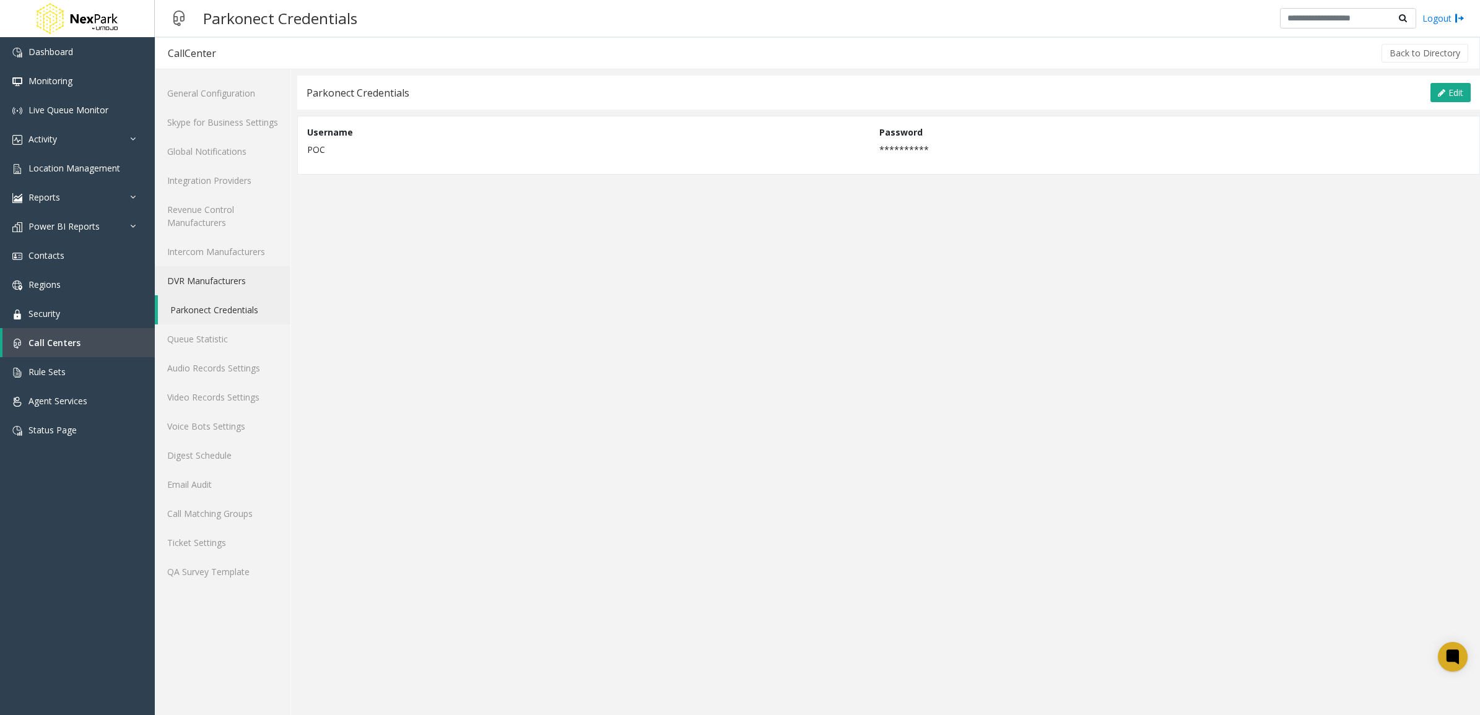
click at [223, 291] on link "DVR Manufacturers" at bounding box center [223, 280] width 136 height 29
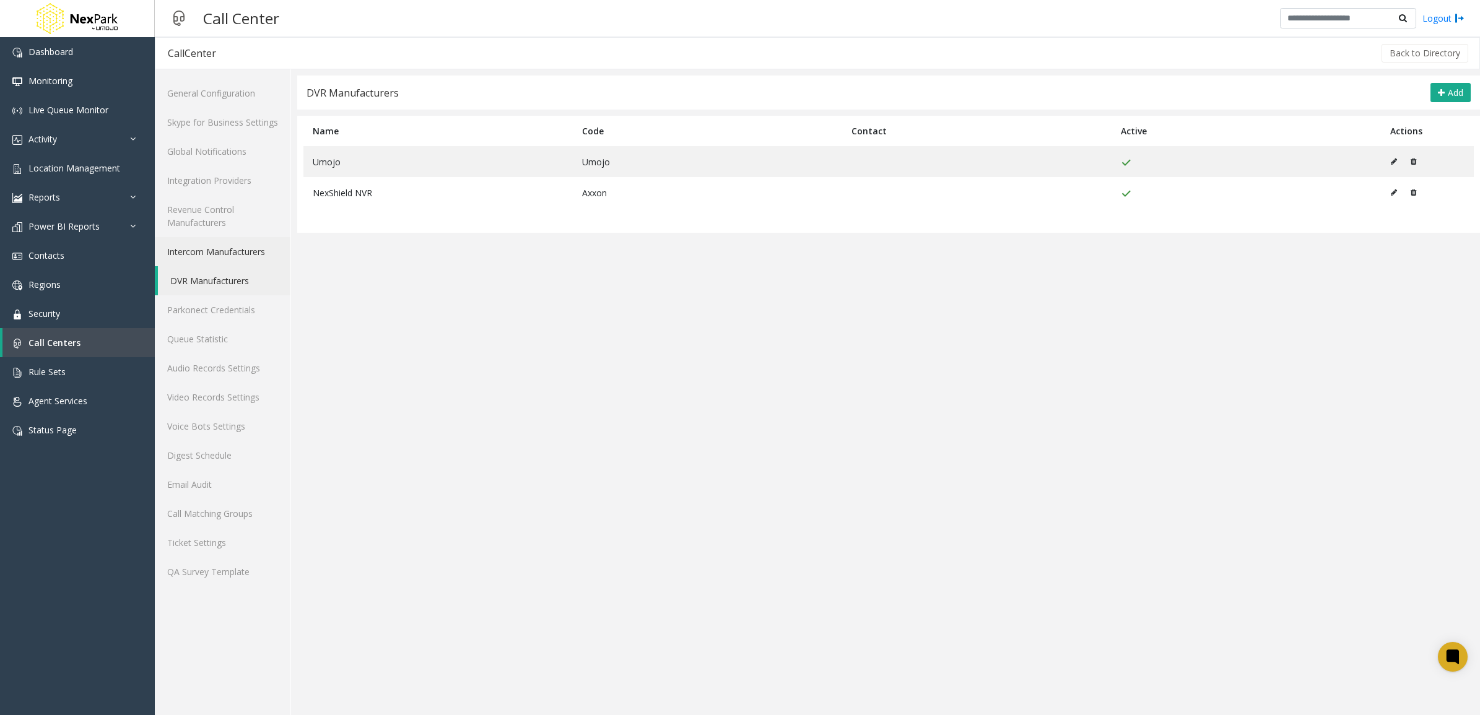
click at [229, 246] on link "Intercom Manufacturers" at bounding box center [223, 251] width 136 height 29
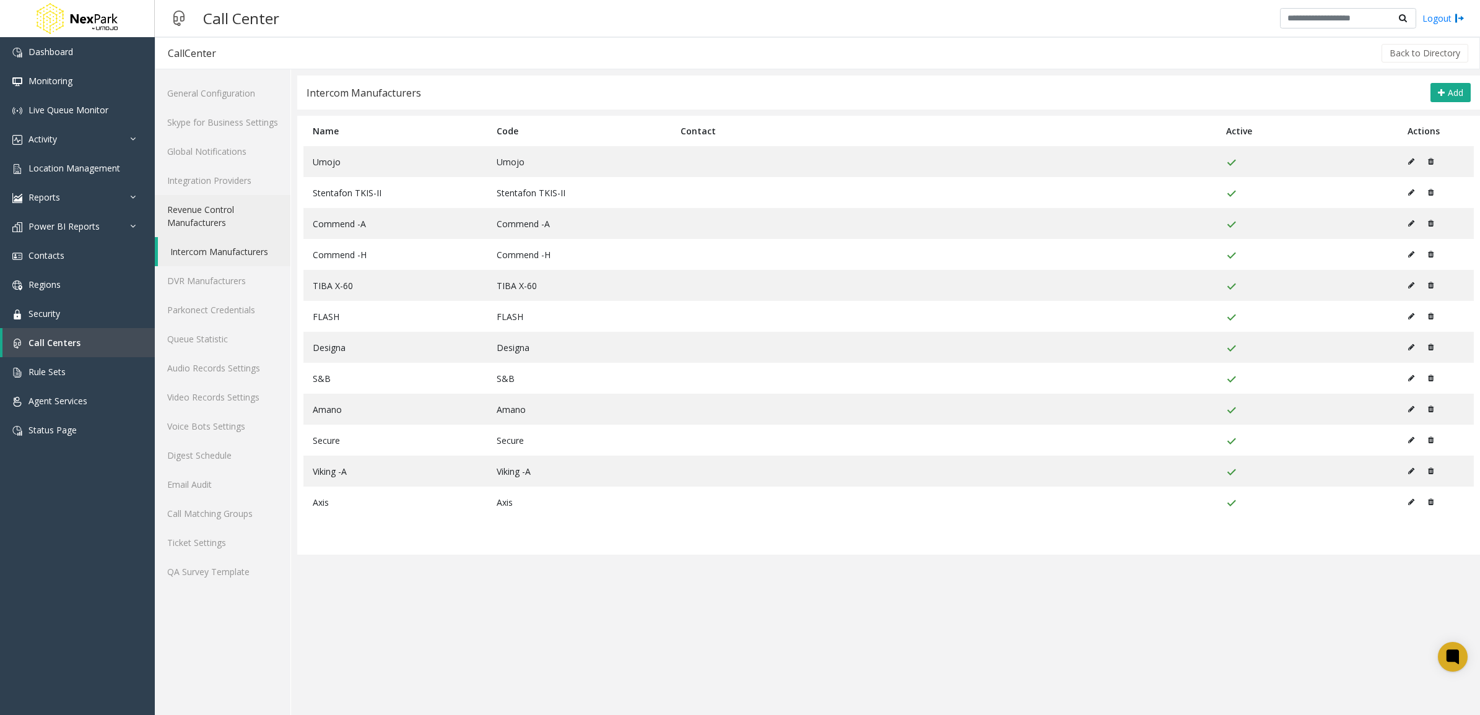
click at [212, 220] on link "Revenue Control Manufacturers" at bounding box center [223, 216] width 136 height 42
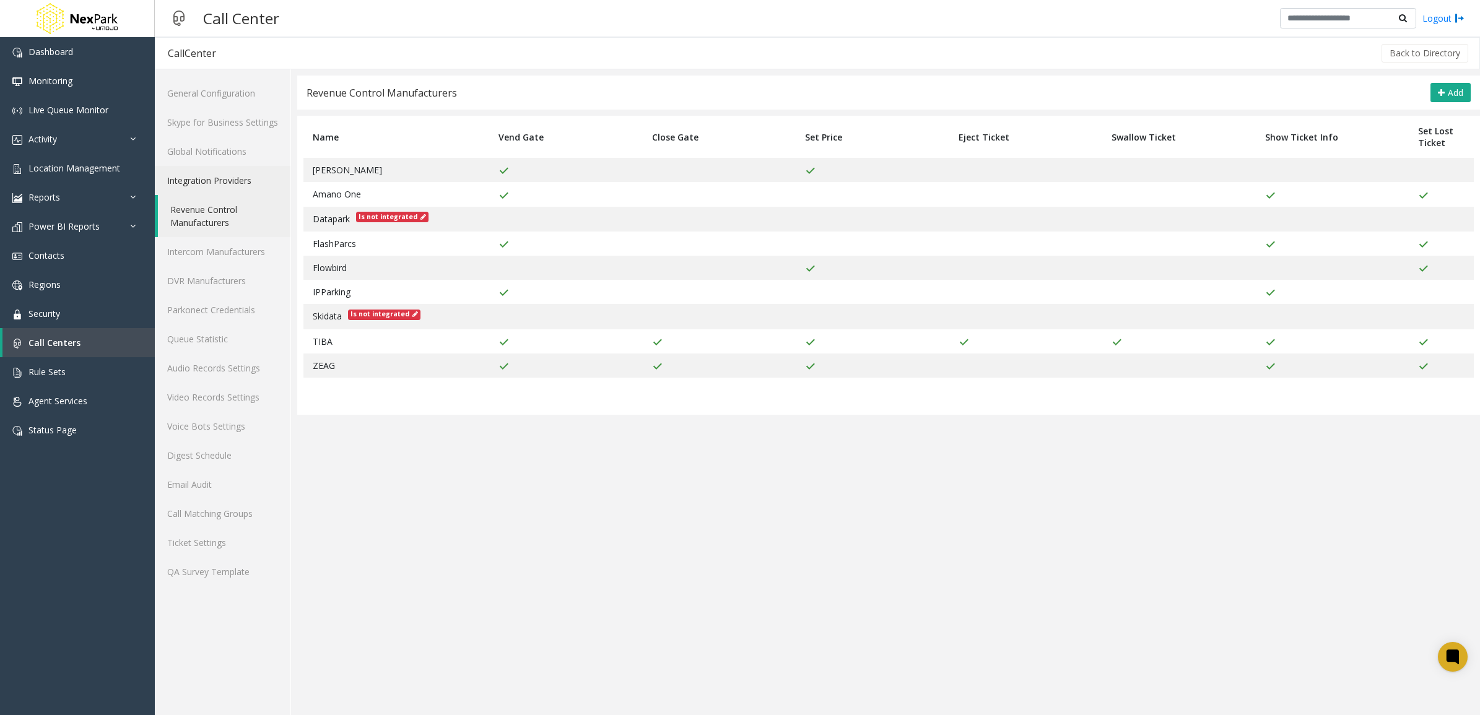
click at [212, 178] on link "Integration Providers" at bounding box center [223, 180] width 136 height 29
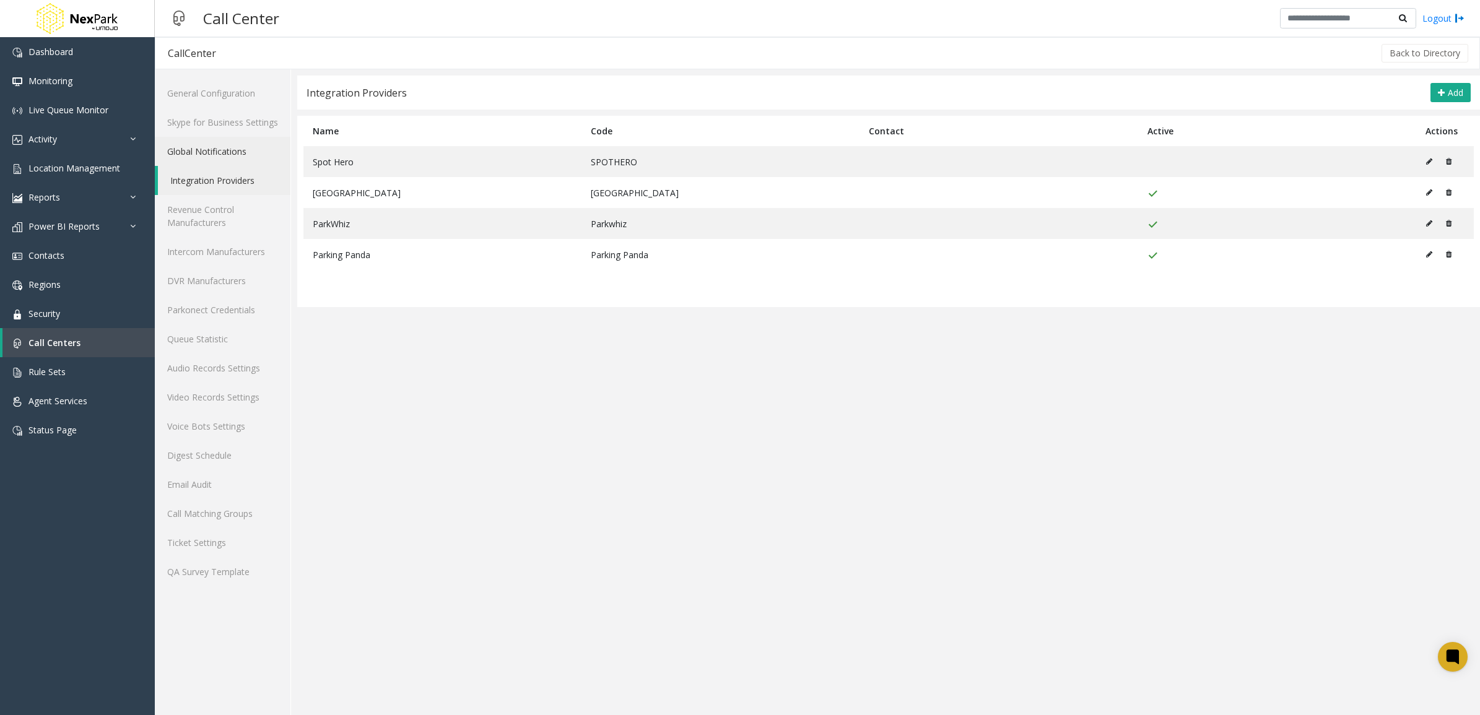
click at [211, 147] on link "Global Notifications" at bounding box center [223, 151] width 136 height 29
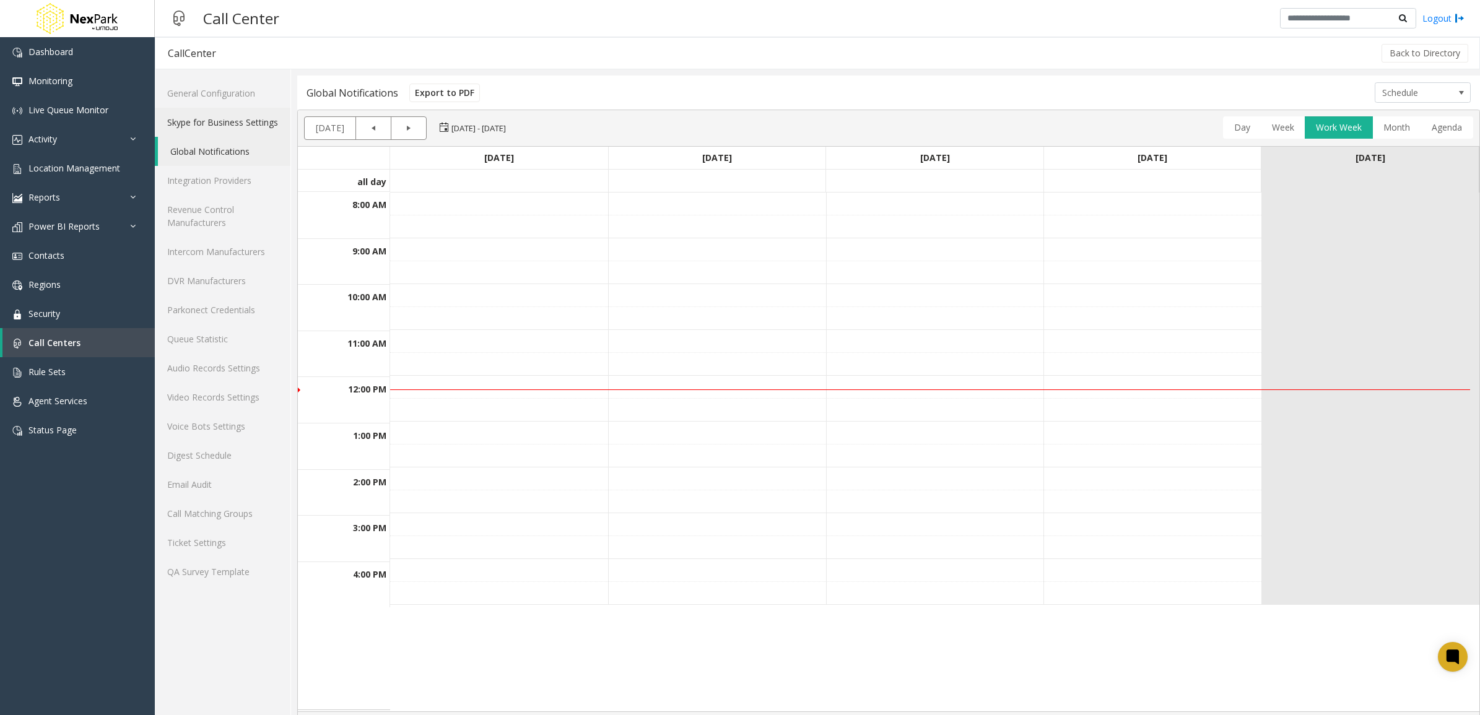
click at [219, 128] on link "Skype for Business Settings" at bounding box center [223, 122] width 136 height 29
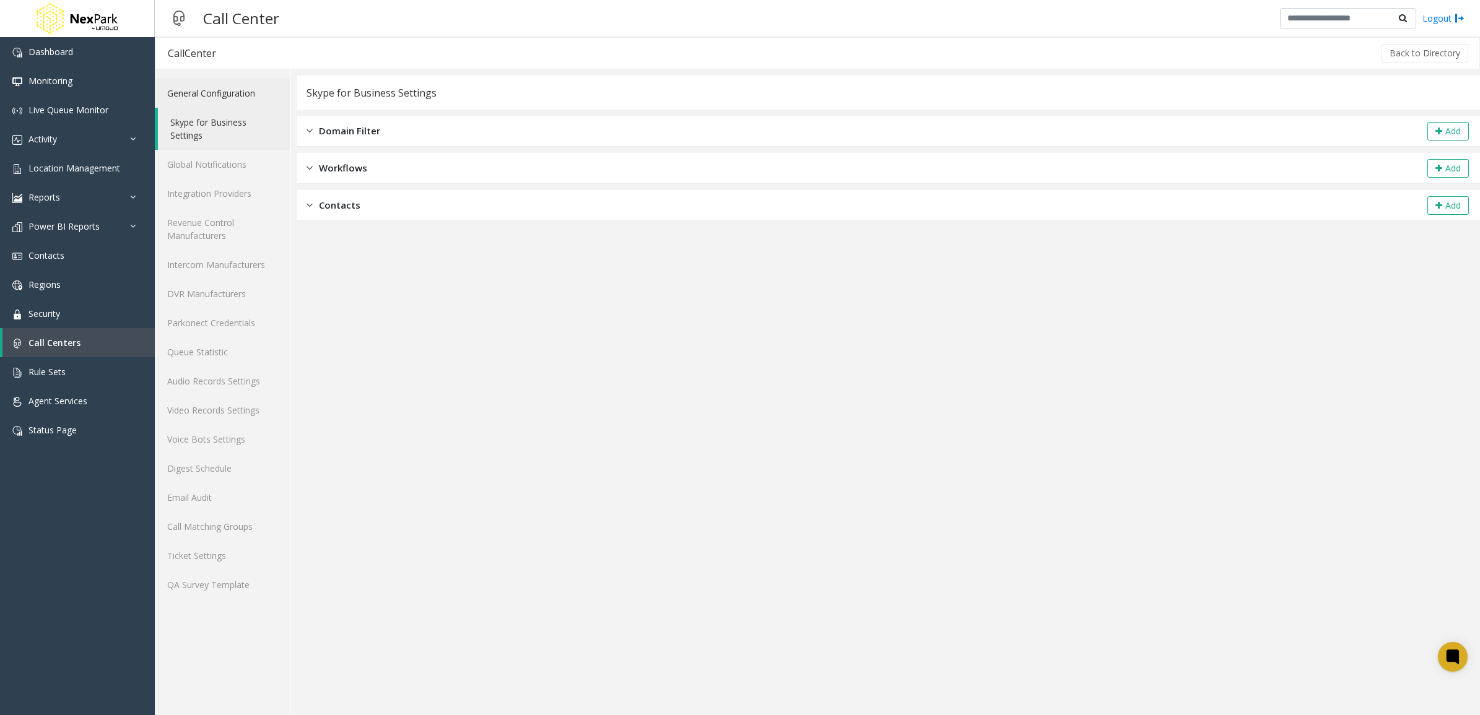
click at [230, 94] on link "General Configuration" at bounding box center [223, 93] width 136 height 29
